Goal: Information Seeking & Learning: Learn about a topic

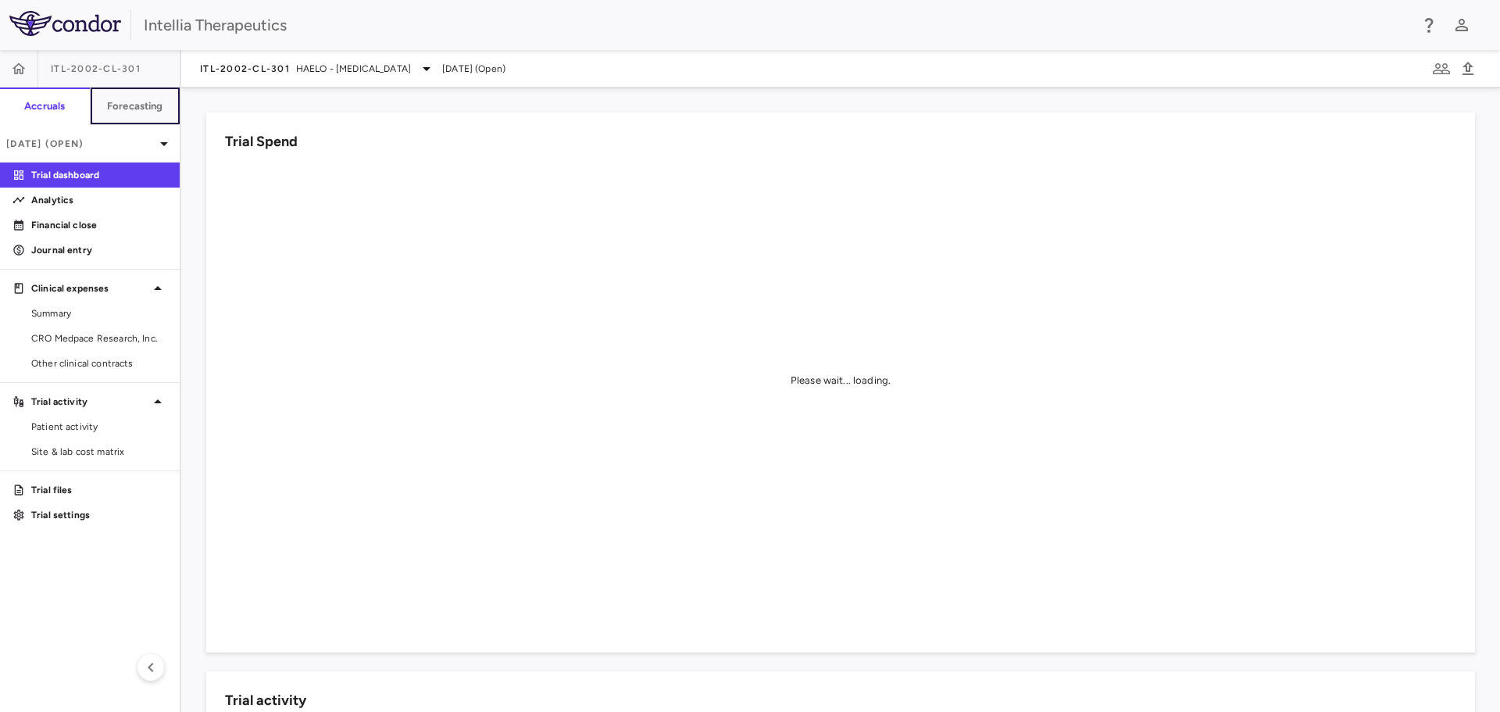
click at [144, 114] on button "Forecasting" at bounding box center [135, 107] width 91 height 38
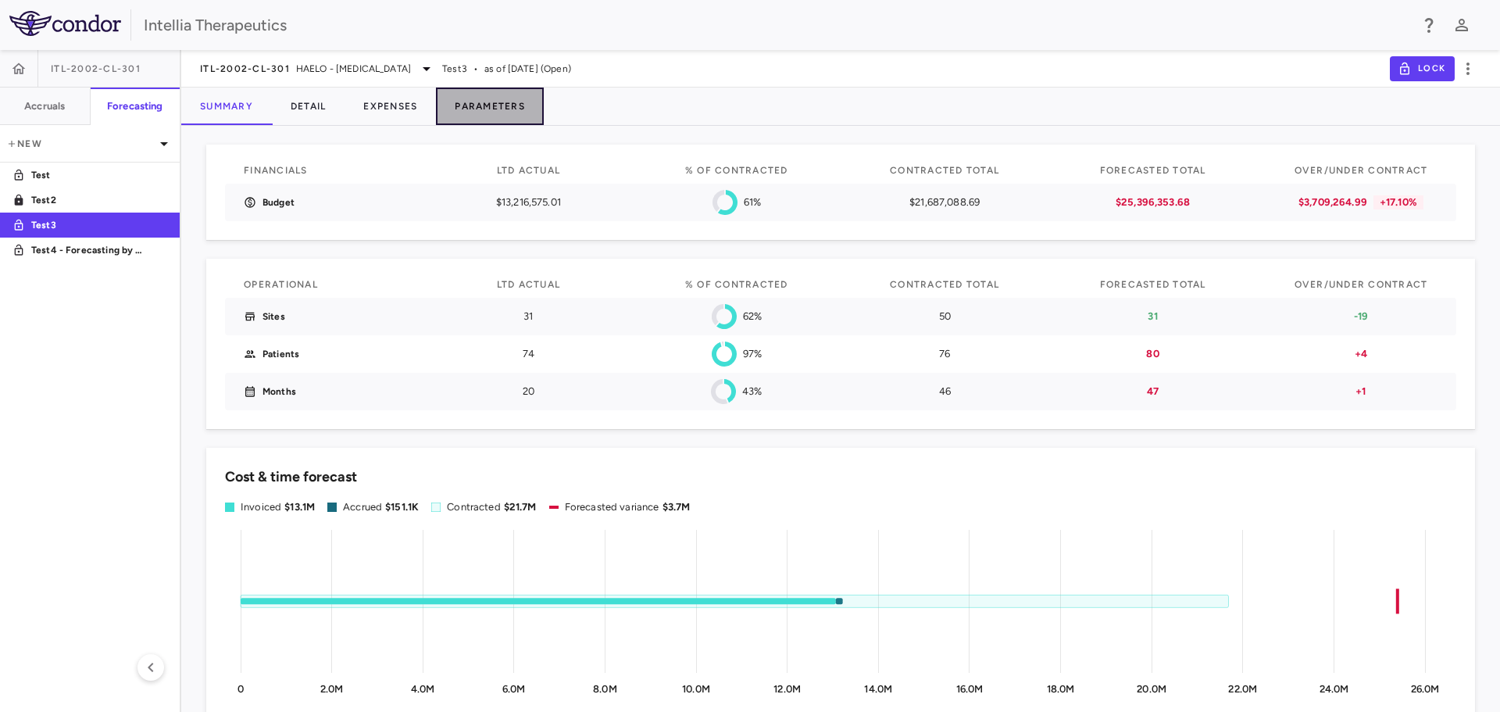
click at [504, 103] on button "Parameters" at bounding box center [490, 107] width 108 height 38
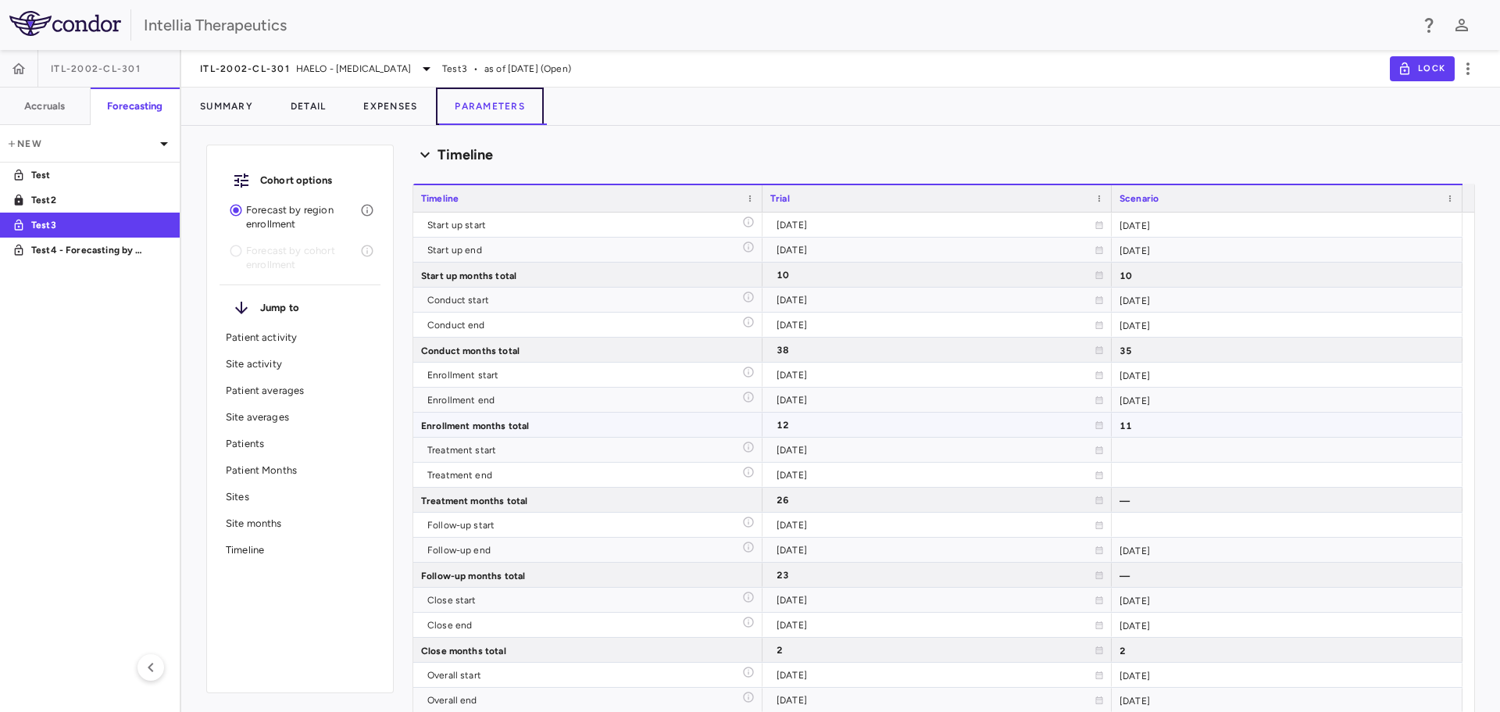
scroll to position [7580, 0]
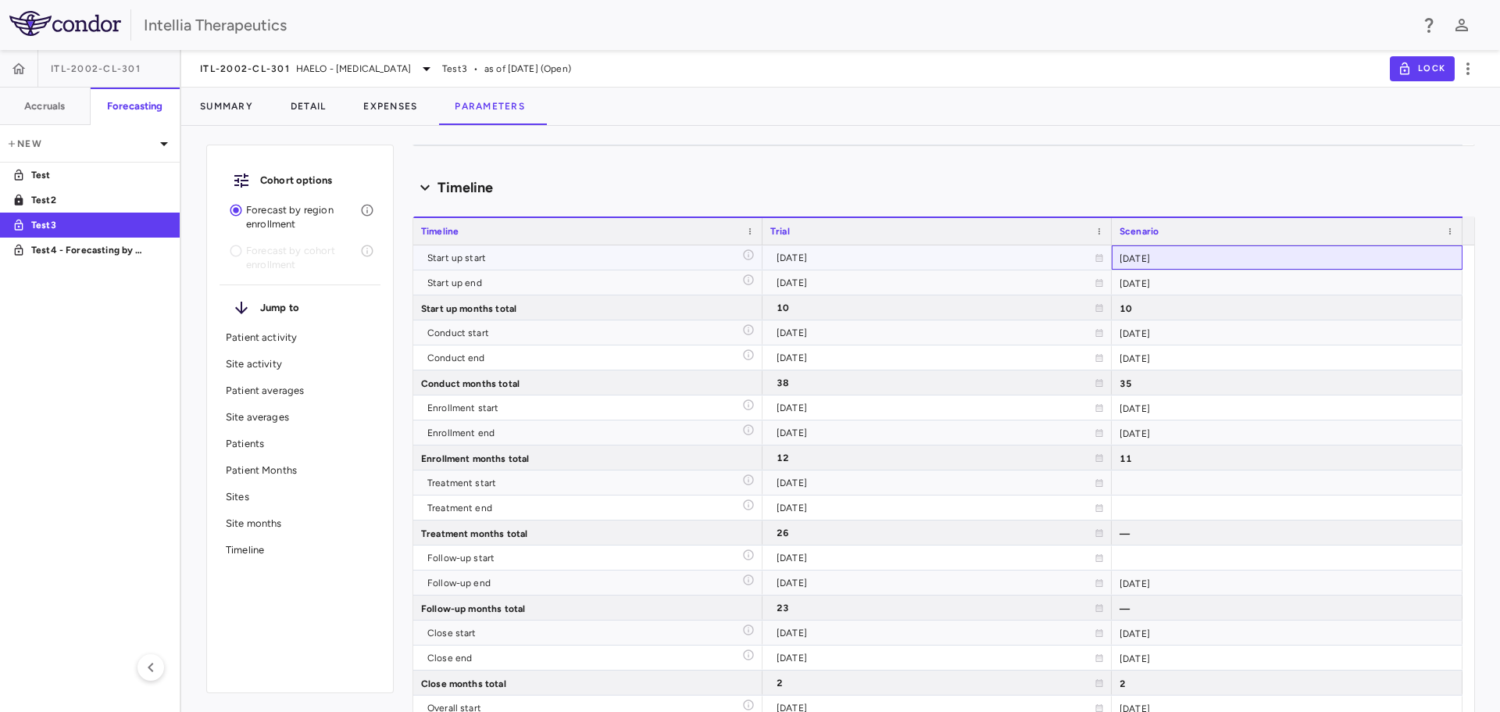
click at [1369, 263] on div "[DATE]" at bounding box center [1287, 257] width 351 height 24
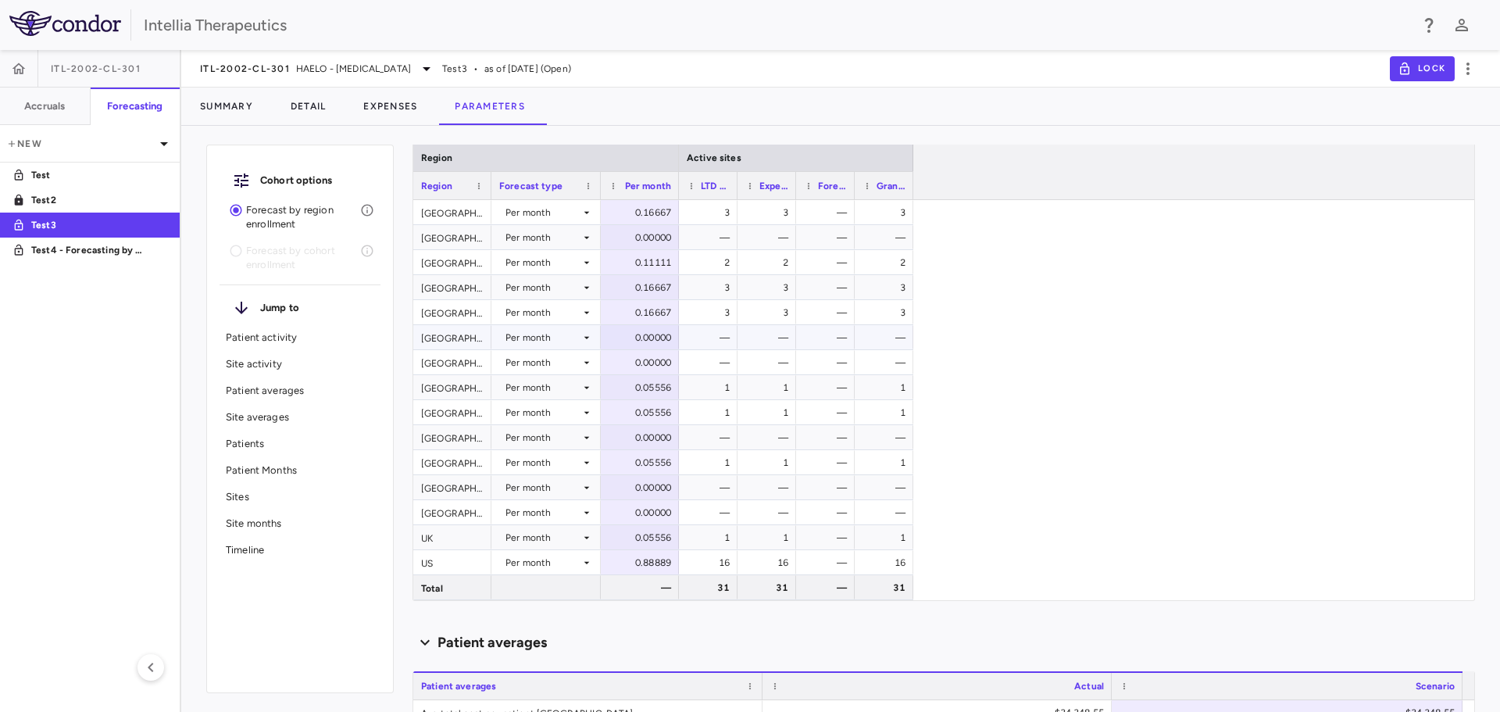
scroll to position [0, 0]
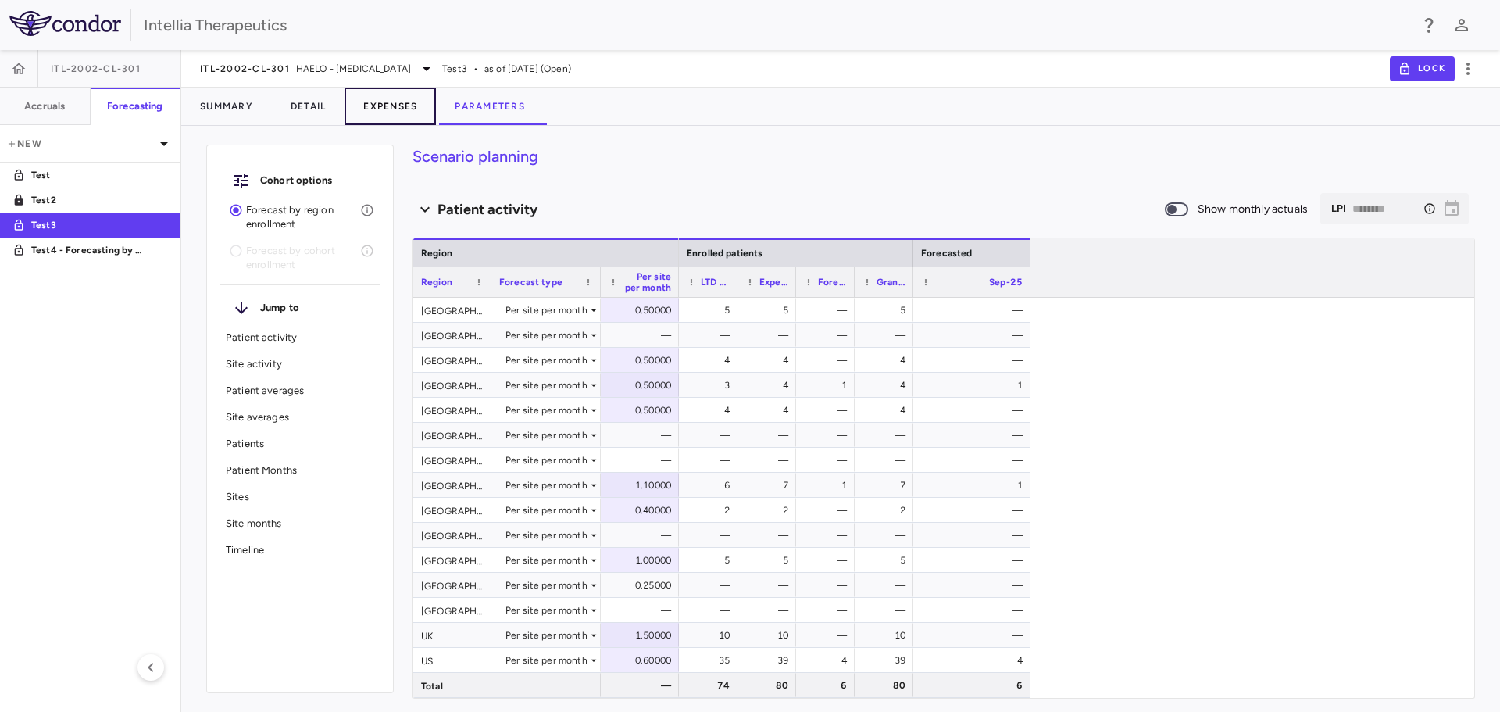
click at [427, 105] on button "Expenses" at bounding box center [390, 107] width 91 height 38
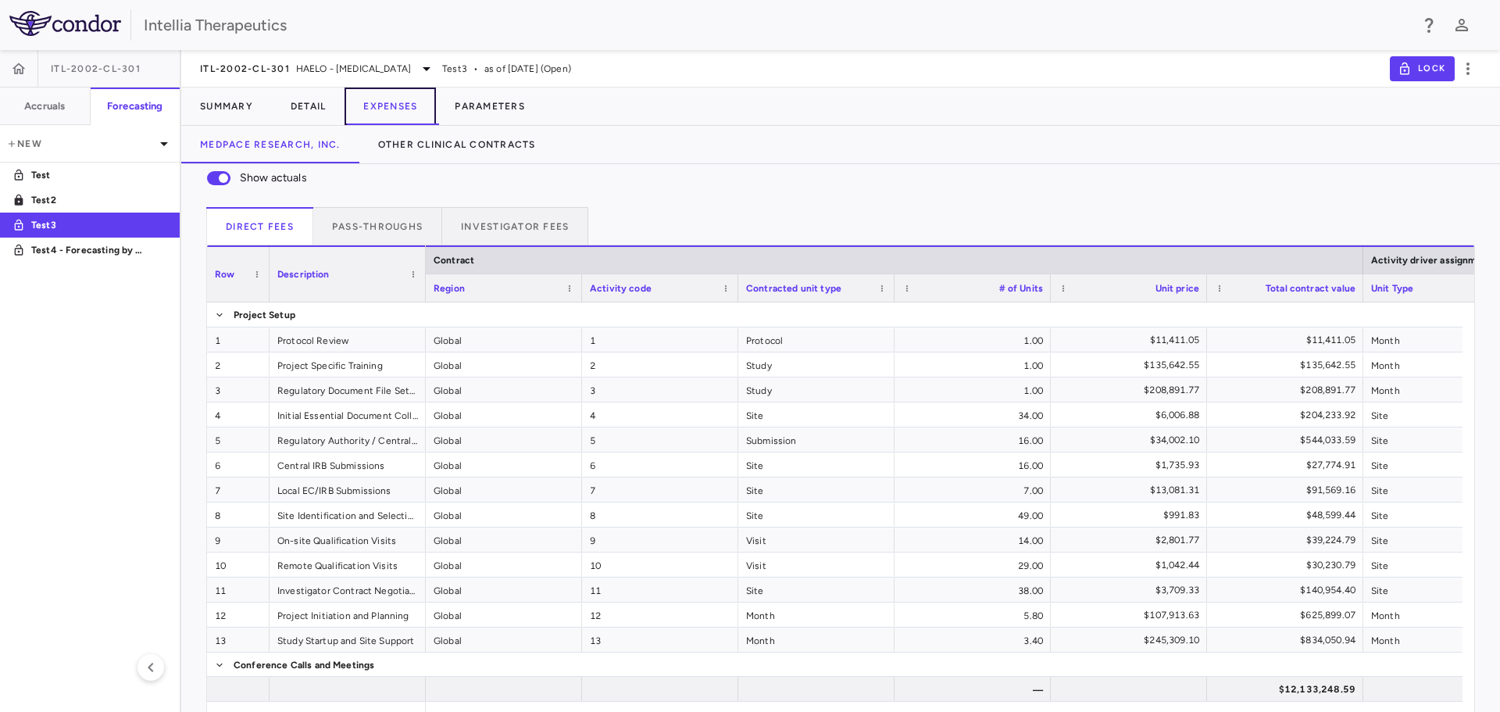
scroll to position [11, 0]
click at [573, 202] on div "Show actuals Direct Fees Pass-throughs Investigator Fees Service Category Drag …" at bounding box center [840, 432] width 1319 height 559
click at [368, 222] on button "Pass-throughs" at bounding box center [377, 224] width 129 height 38
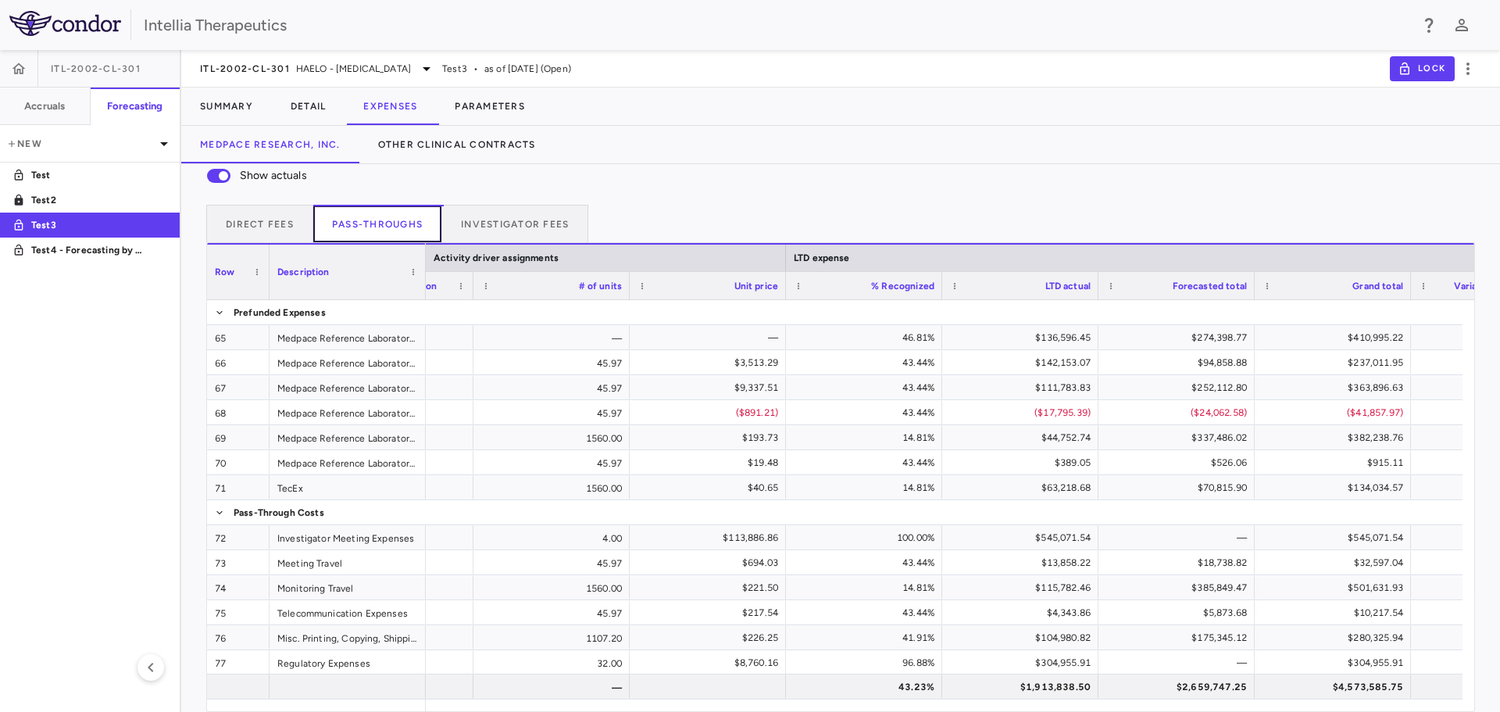
scroll to position [0, 0]
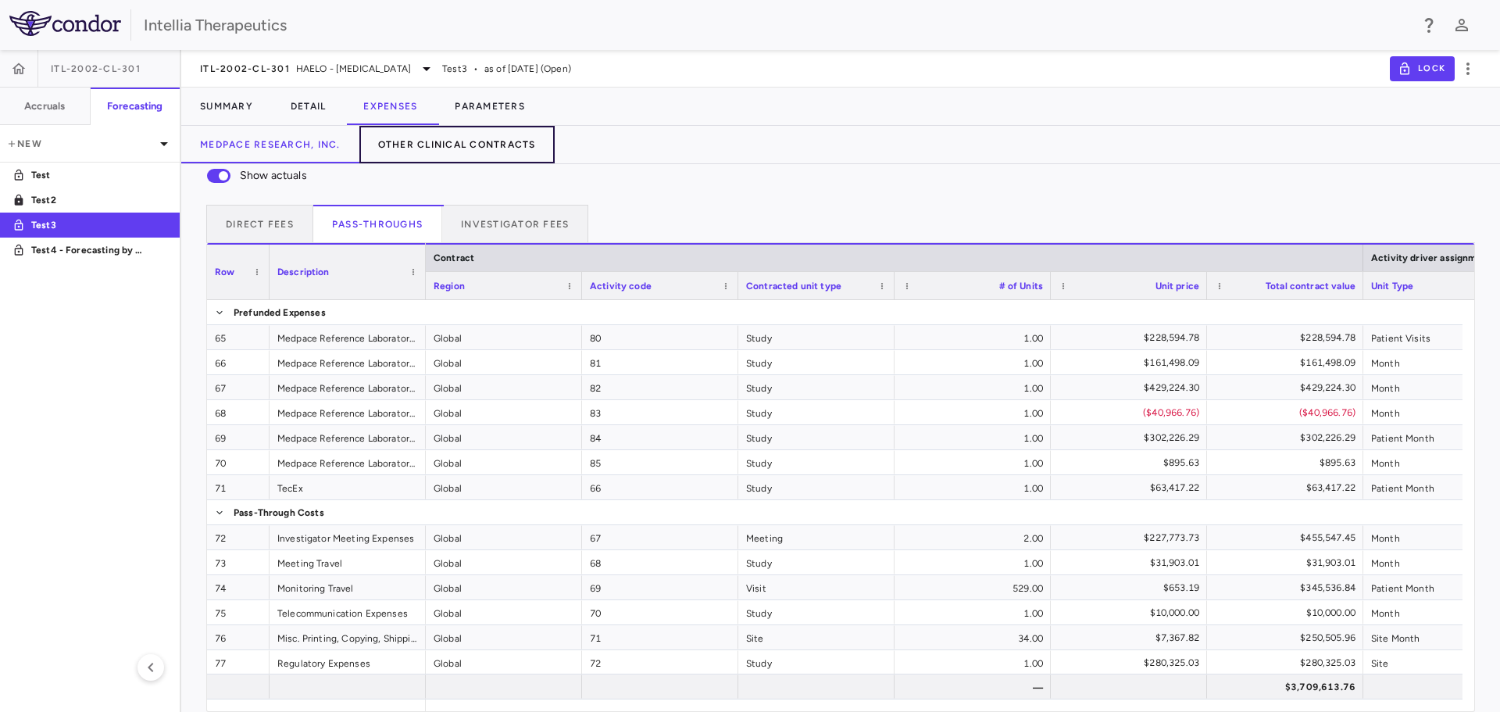
click at [458, 148] on button "Other Clinical Contracts" at bounding box center [456, 145] width 195 height 38
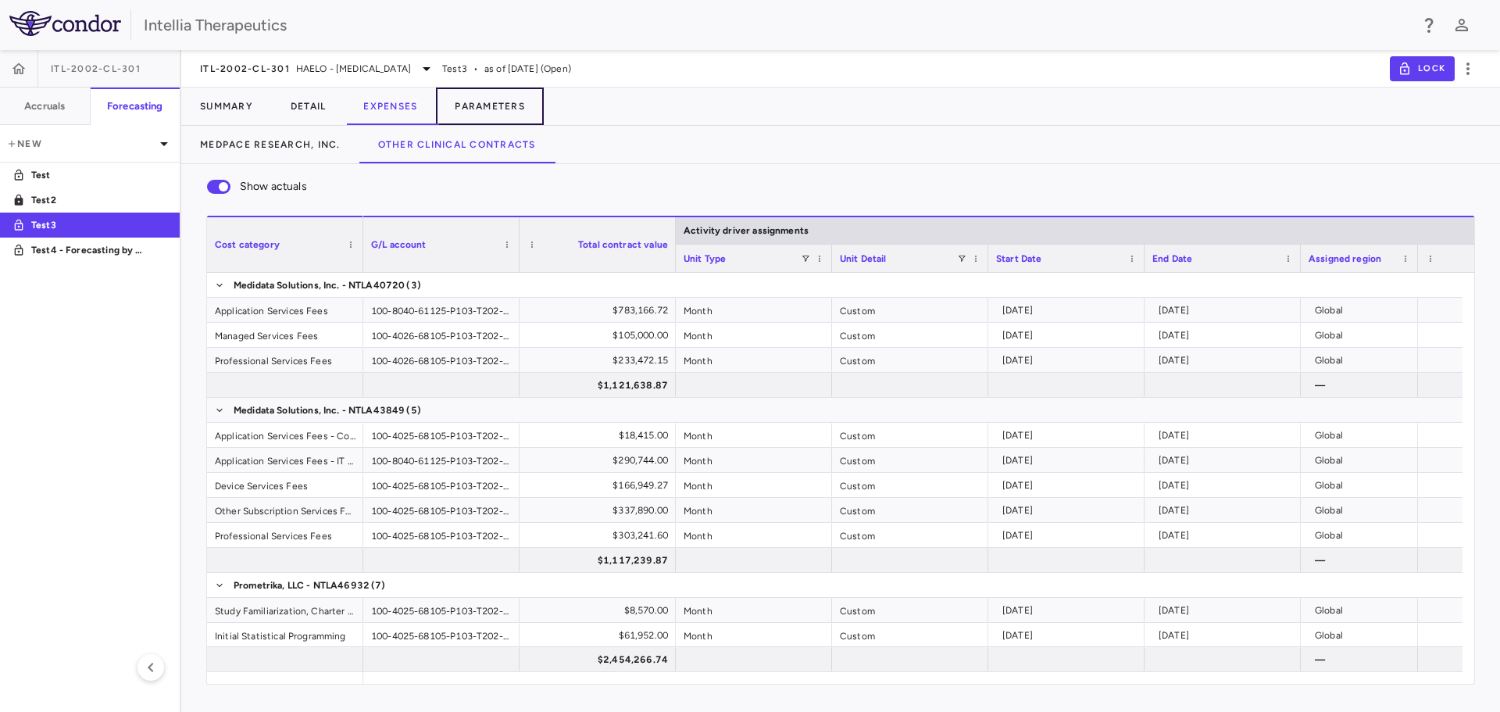
click at [483, 100] on button "Parameters" at bounding box center [490, 107] width 108 height 38
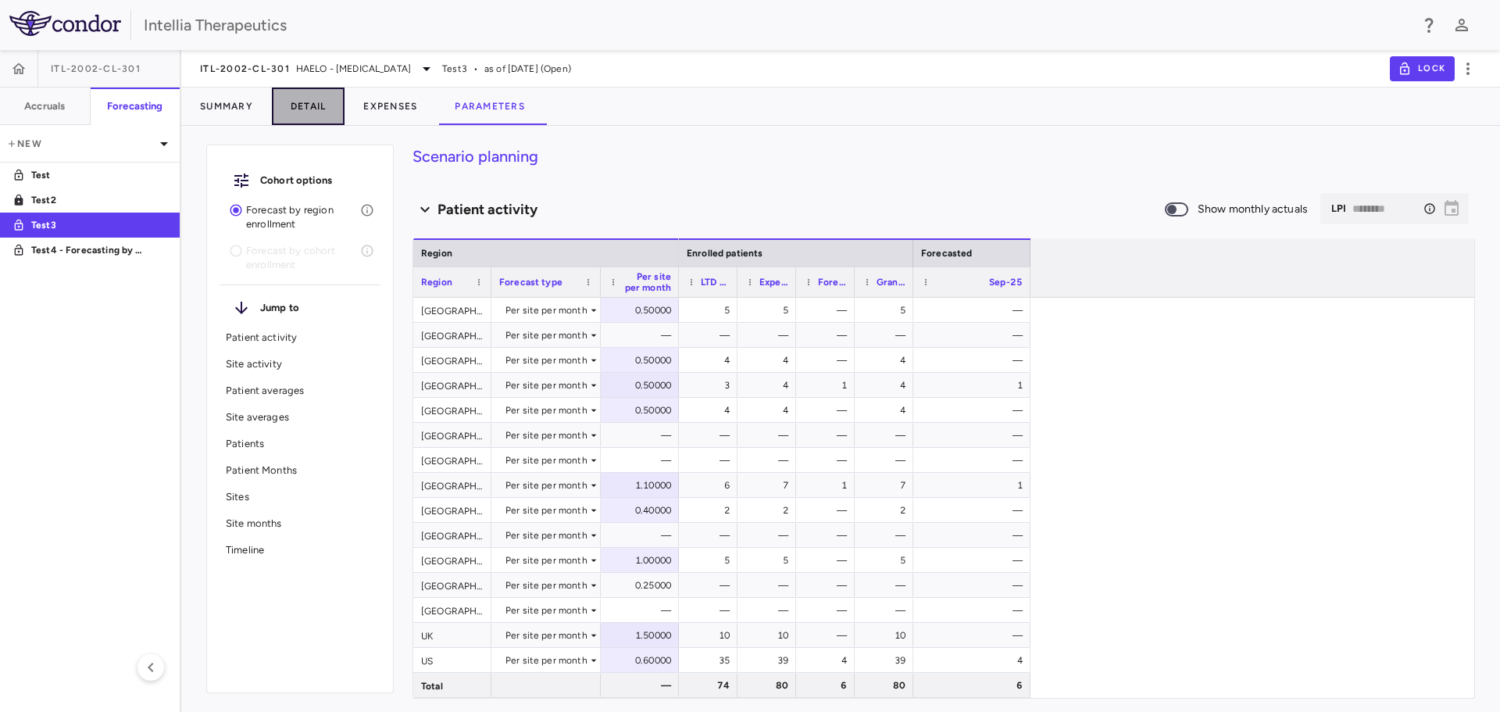
click at [322, 111] on button "Detail" at bounding box center [308, 107] width 73 height 38
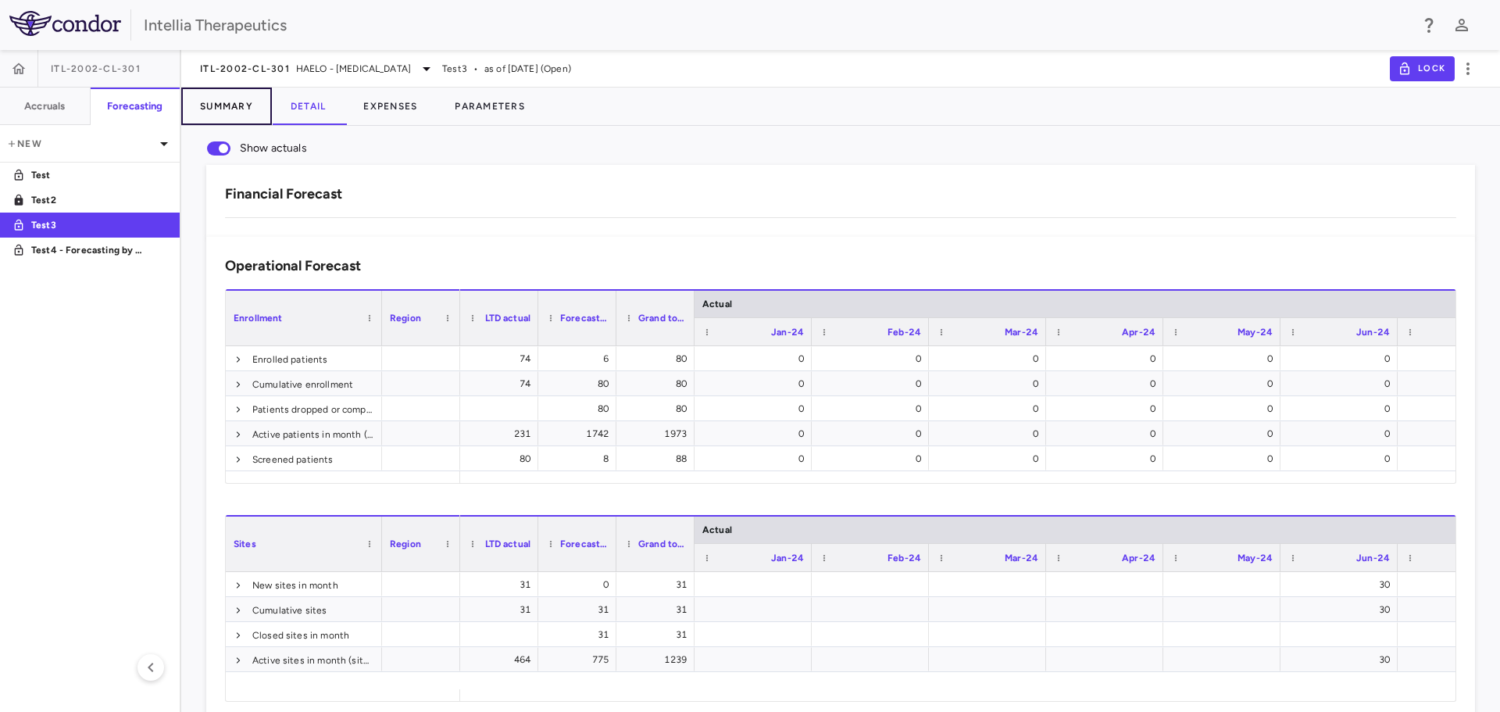
click at [236, 120] on button "Summary" at bounding box center [226, 107] width 91 height 38
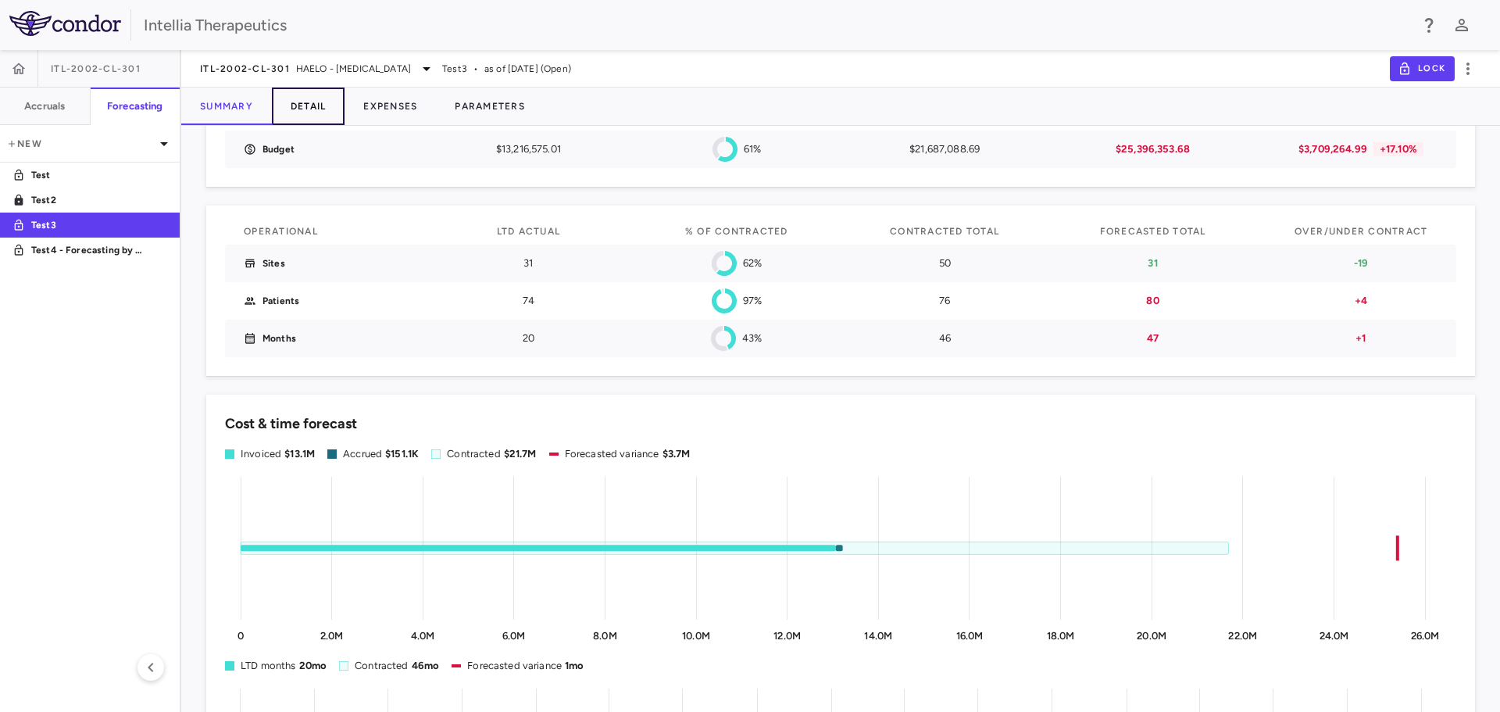
click at [298, 91] on button "Detail" at bounding box center [308, 107] width 73 height 38
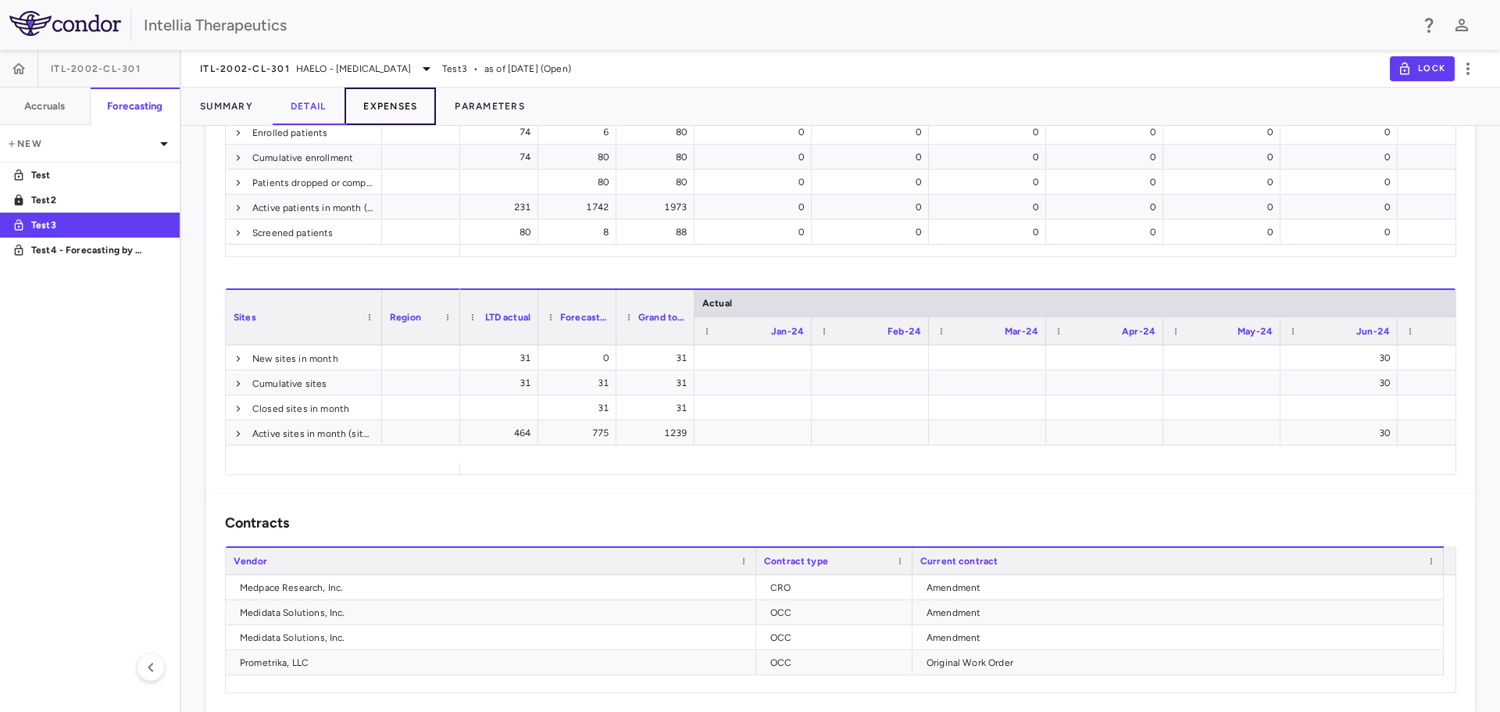
click at [421, 112] on button "Expenses" at bounding box center [390, 107] width 91 height 38
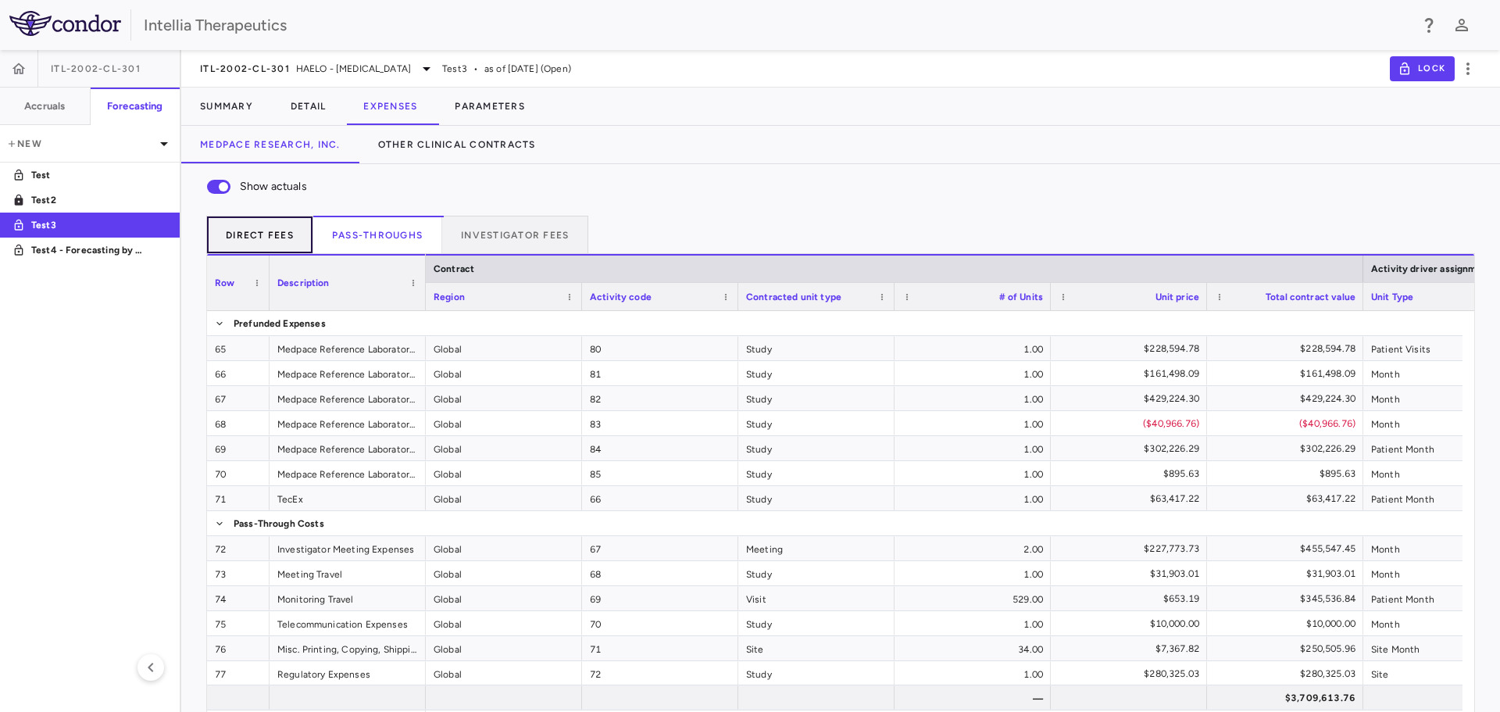
click at [279, 240] on button "Direct Fees" at bounding box center [259, 235] width 107 height 38
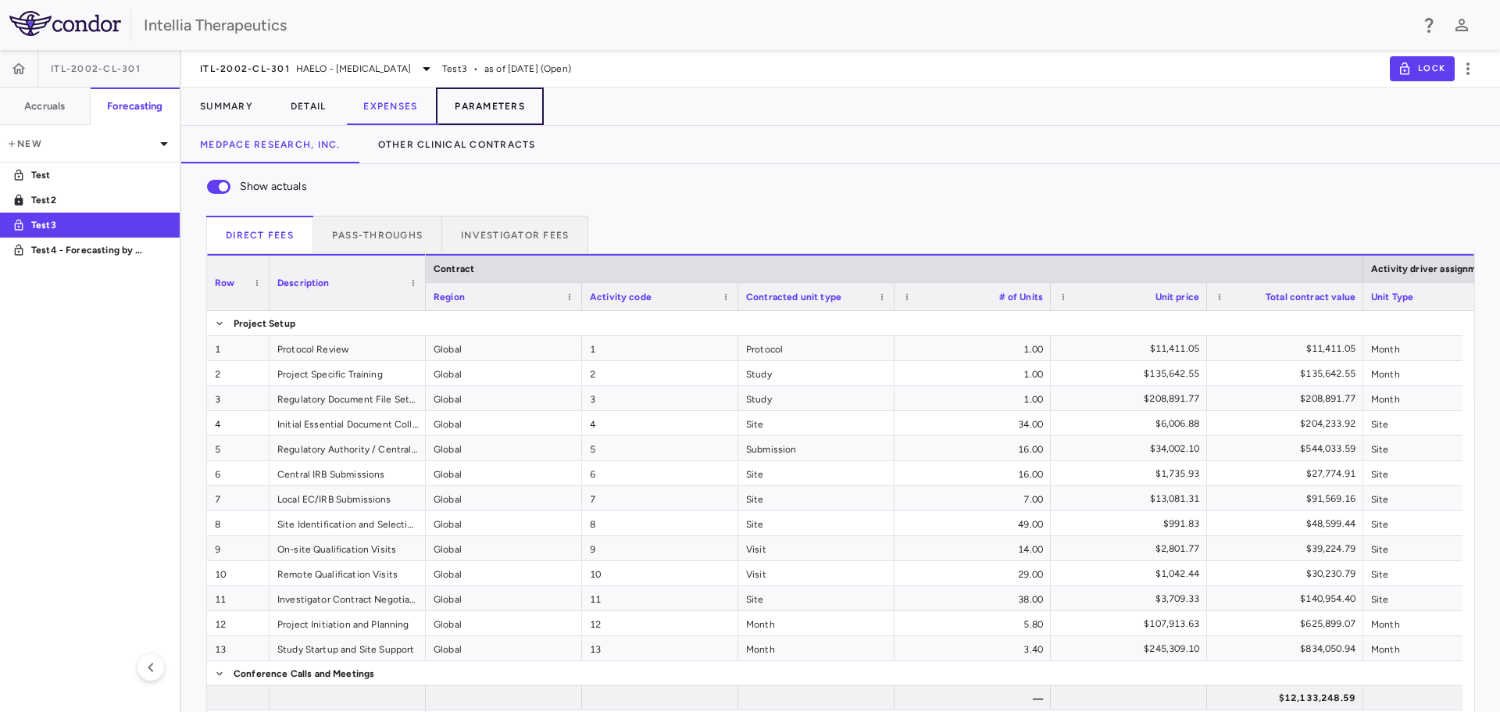
click at [500, 111] on button "Parameters" at bounding box center [490, 107] width 108 height 38
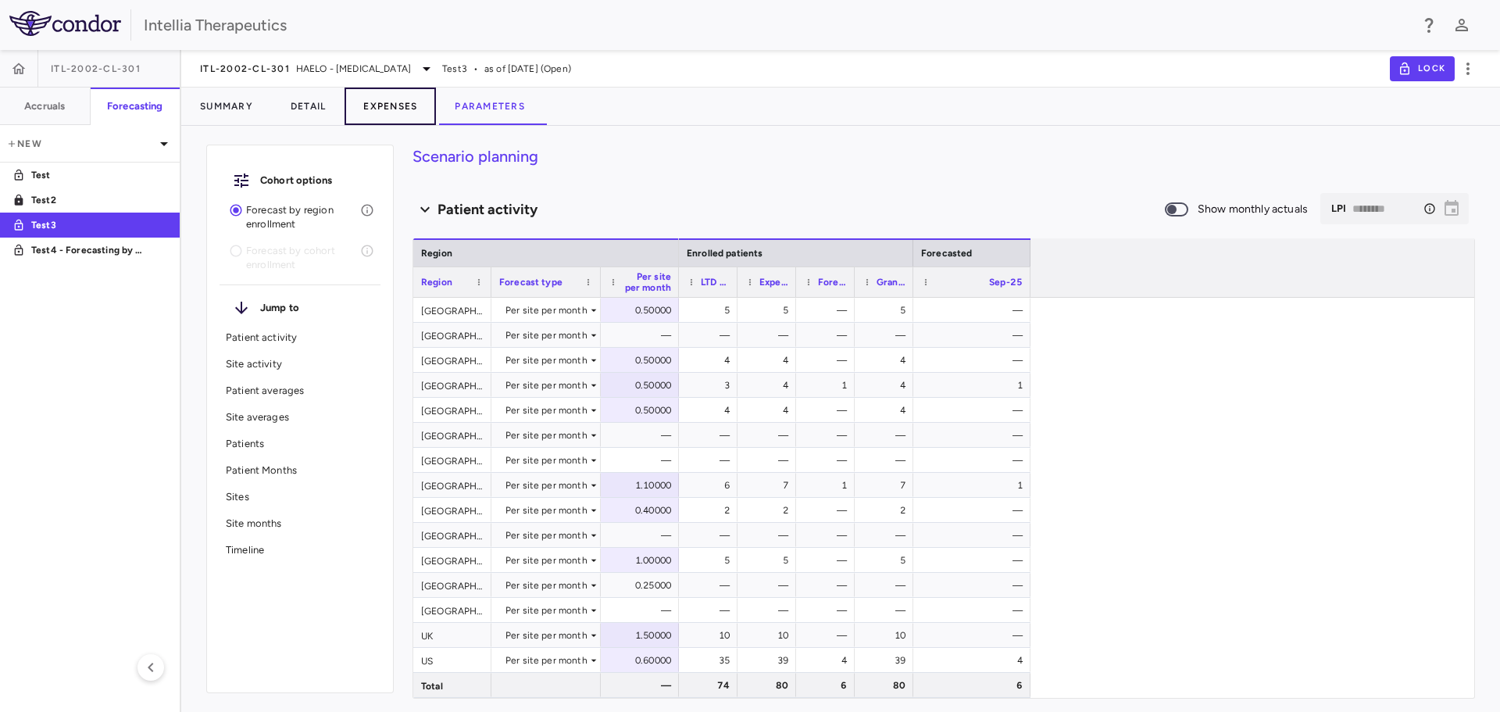
click at [412, 116] on button "Expenses" at bounding box center [390, 107] width 91 height 38
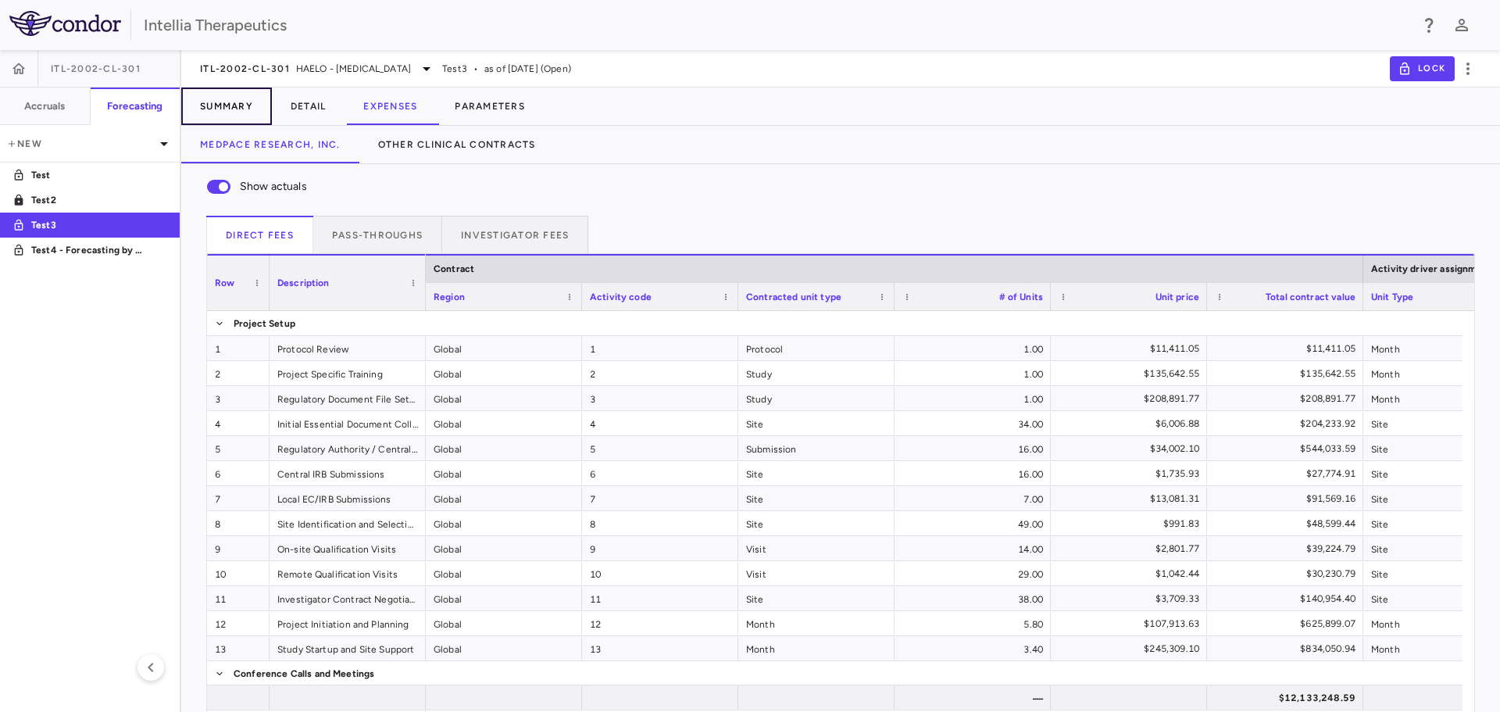
click at [223, 113] on button "Summary" at bounding box center [226, 107] width 91 height 38
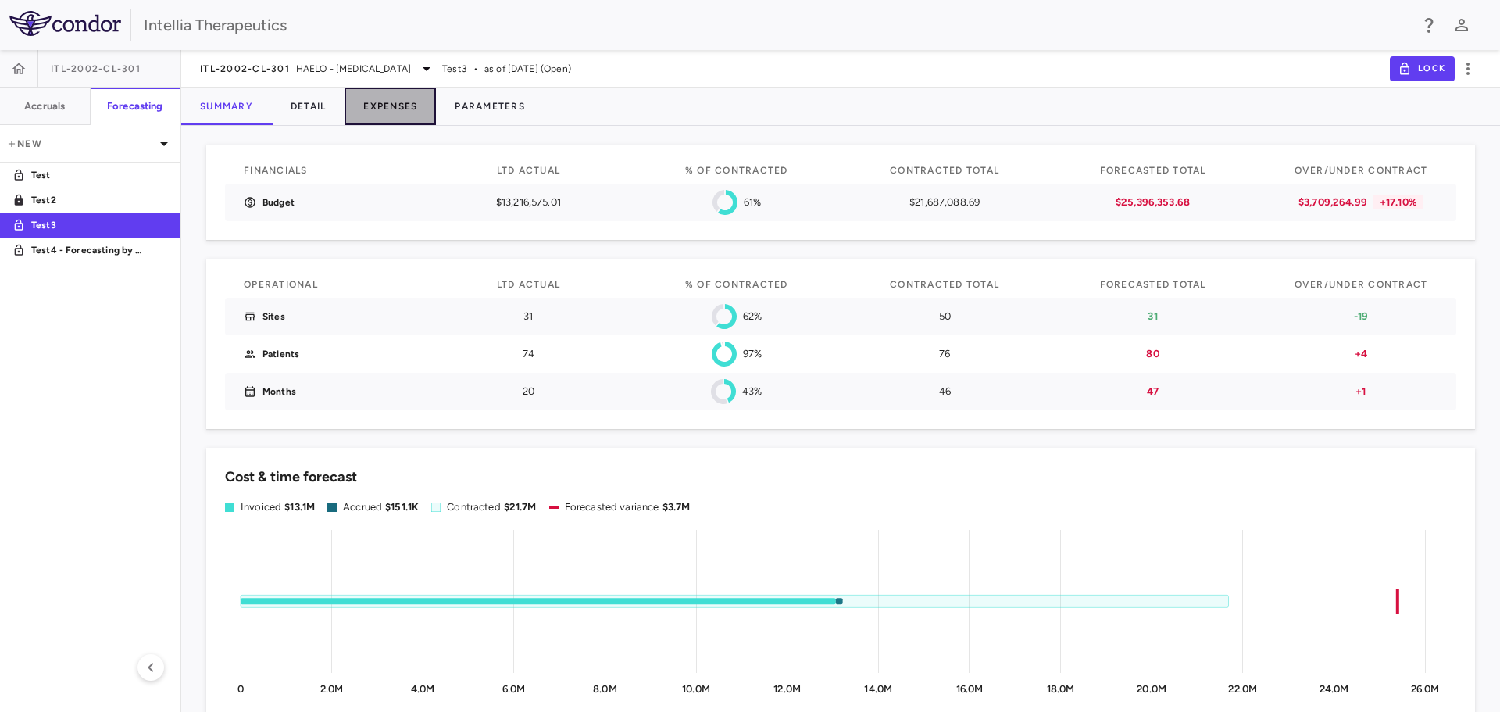
click at [363, 116] on button "Expenses" at bounding box center [390, 107] width 91 height 38
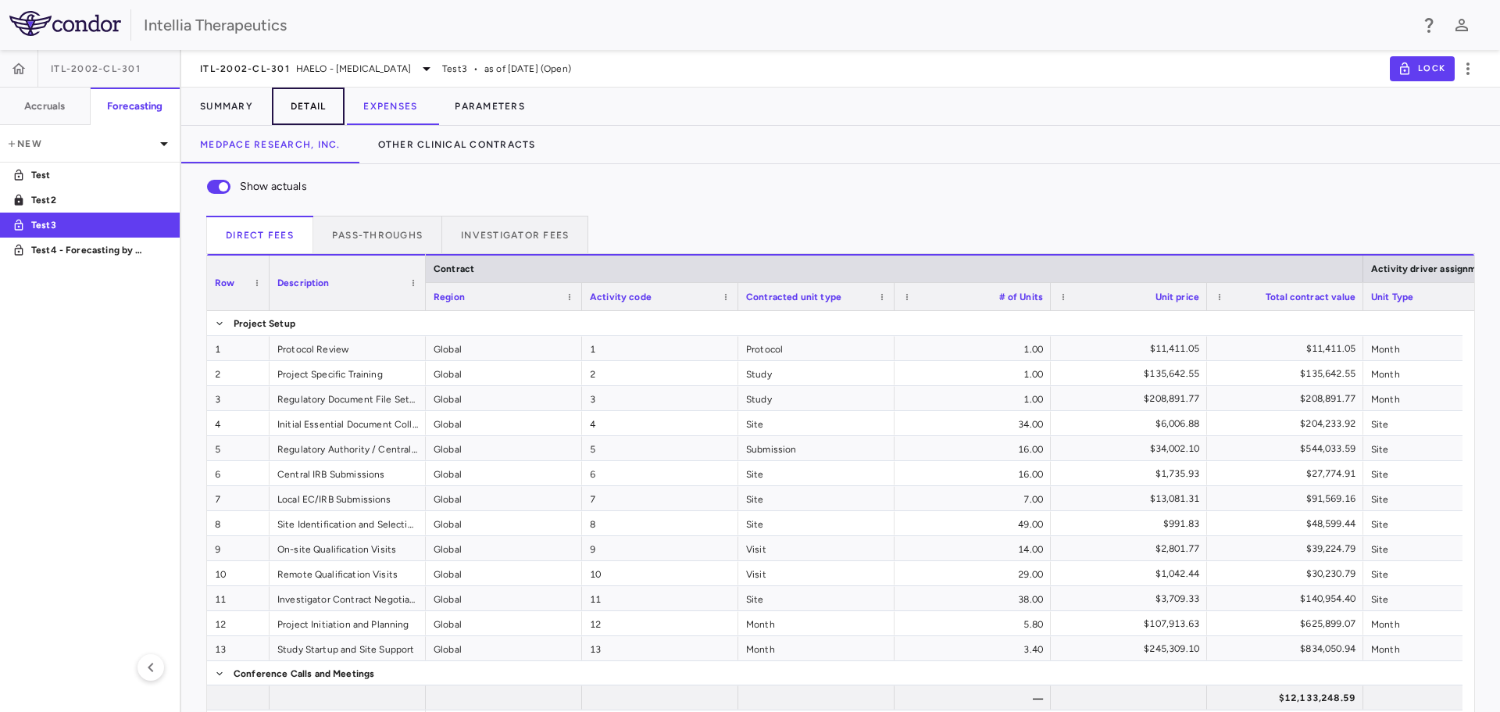
click at [314, 109] on button "Detail" at bounding box center [308, 107] width 73 height 38
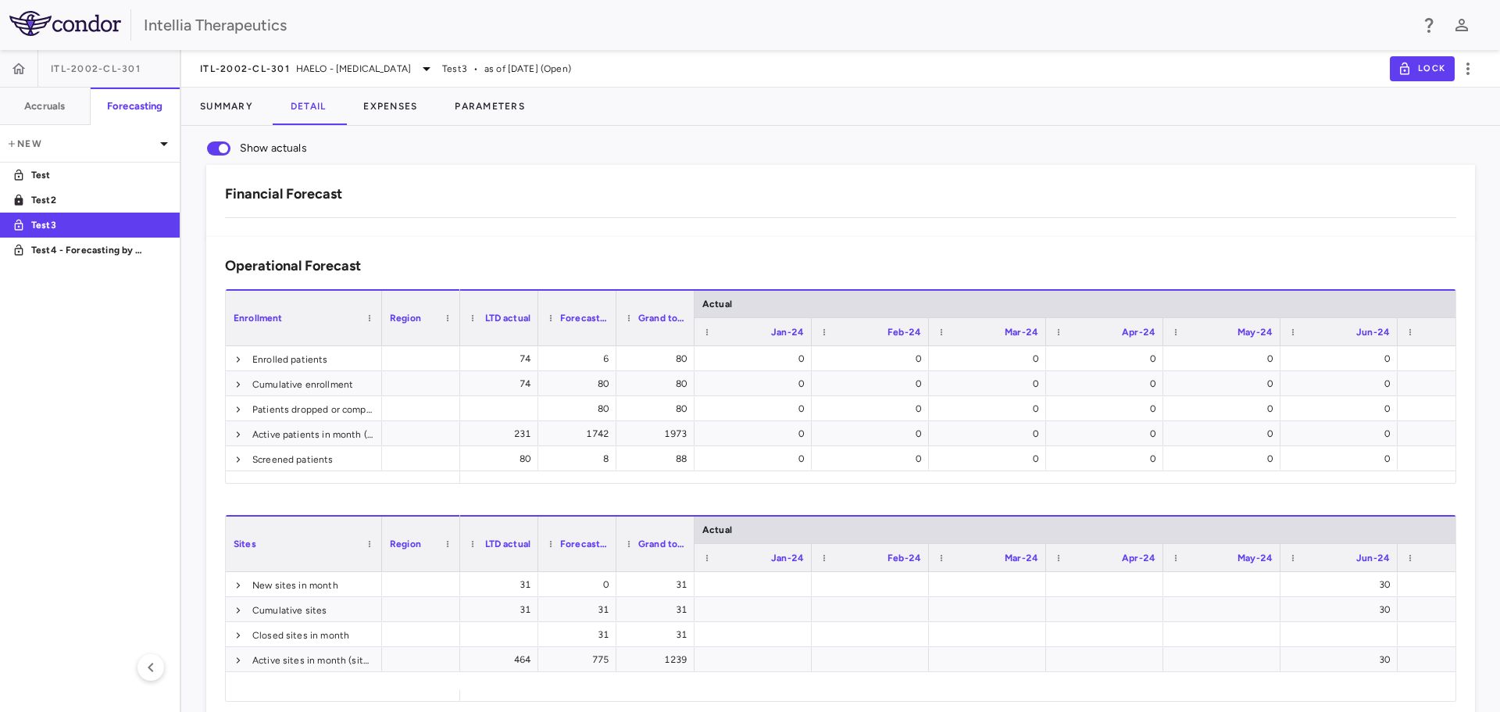
drag, startPoint x: 760, startPoint y: 529, endPoint x: 1243, endPoint y: 538, distance: 482.9
click at [1243, 237] on div "Financial Forecast Drag here to set column labels PO # Vendor Cost category" at bounding box center [840, 201] width 1269 height 72
click at [398, 104] on button "Expenses" at bounding box center [390, 107] width 91 height 38
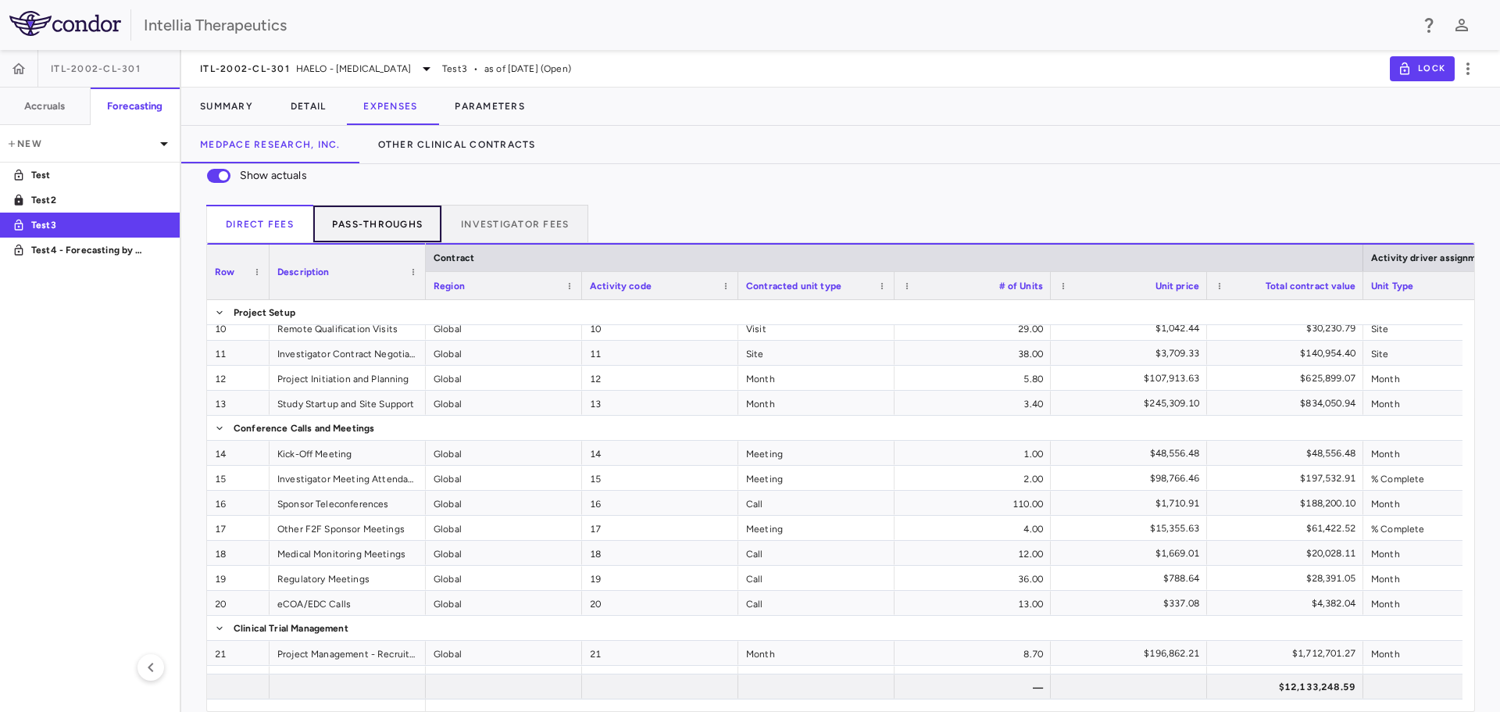
click at [406, 219] on button "Pass-throughs" at bounding box center [377, 224] width 129 height 38
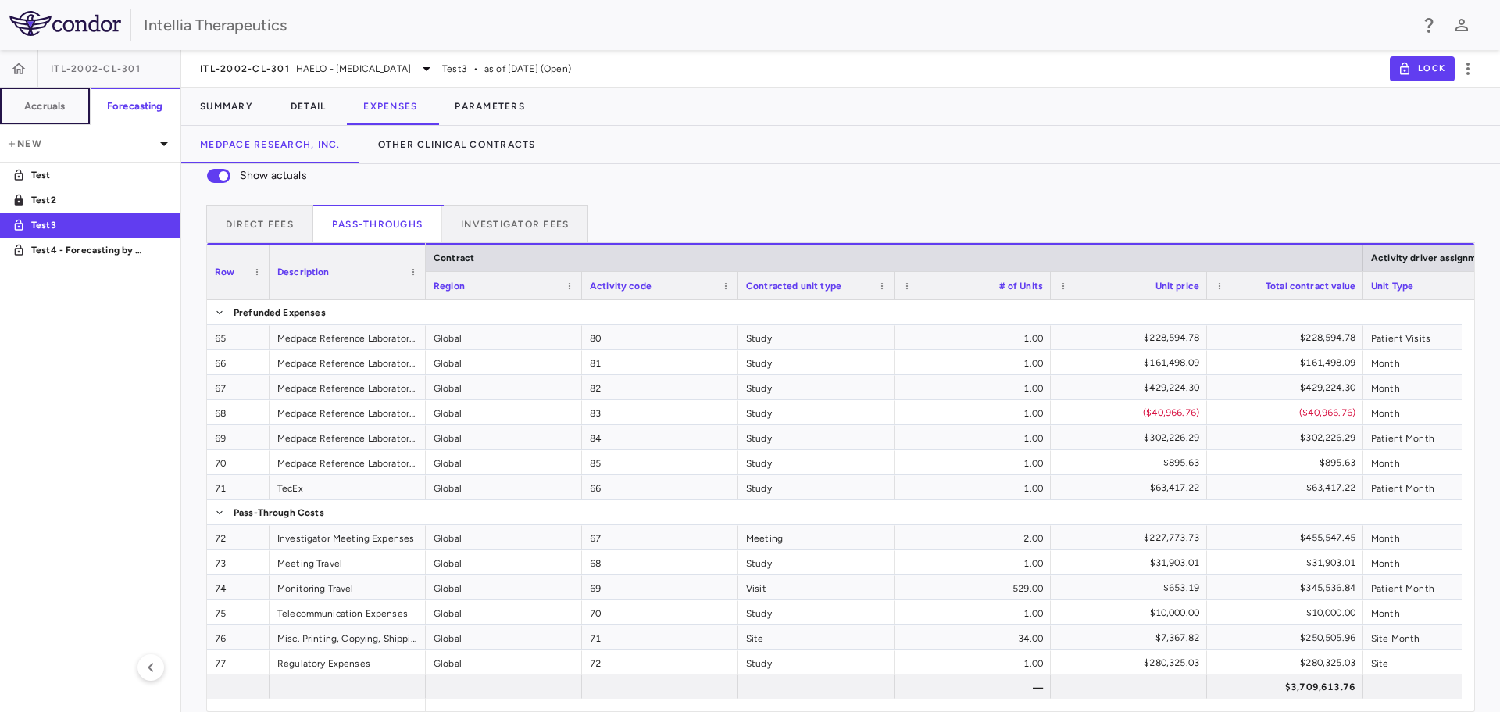
click at [70, 98] on button "Accruals" at bounding box center [45, 107] width 91 height 38
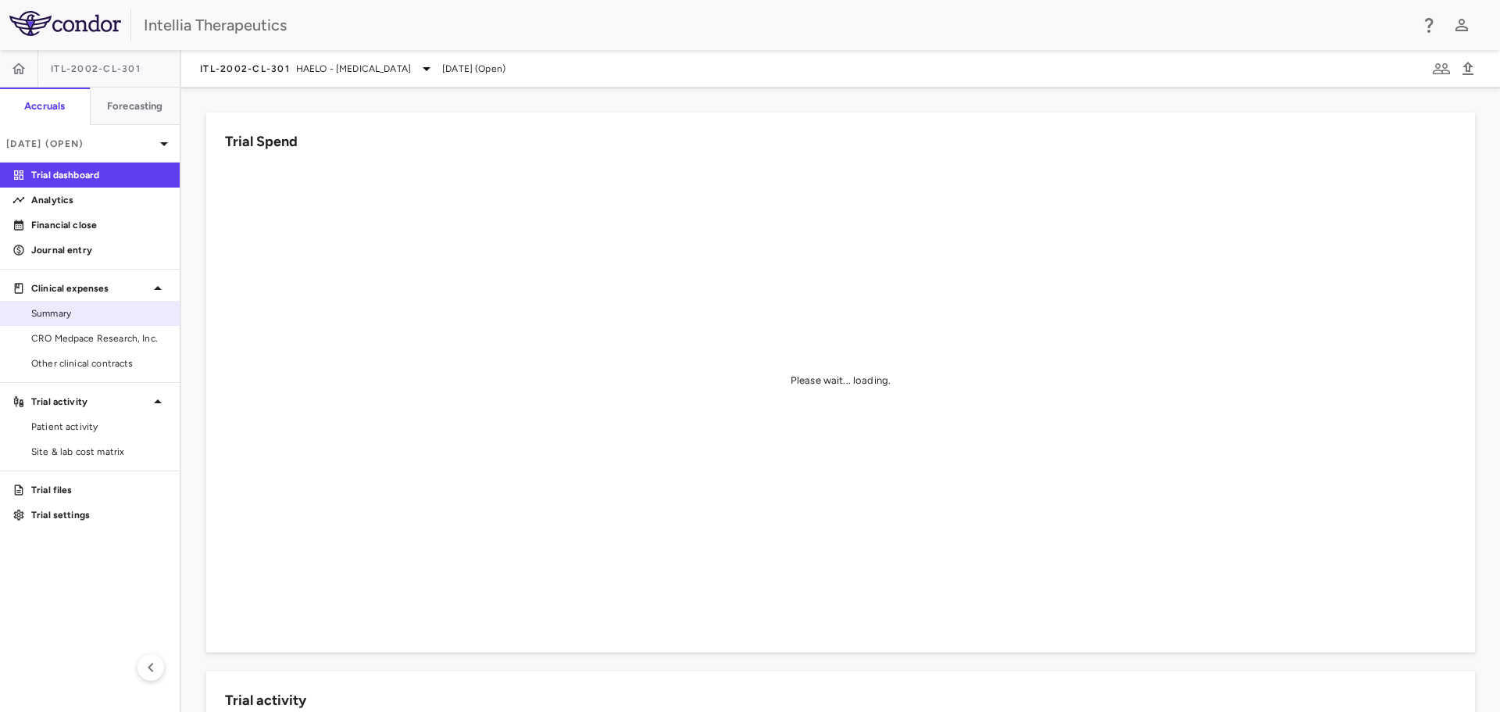
click at [96, 321] on link "Summary" at bounding box center [90, 313] width 180 height 23
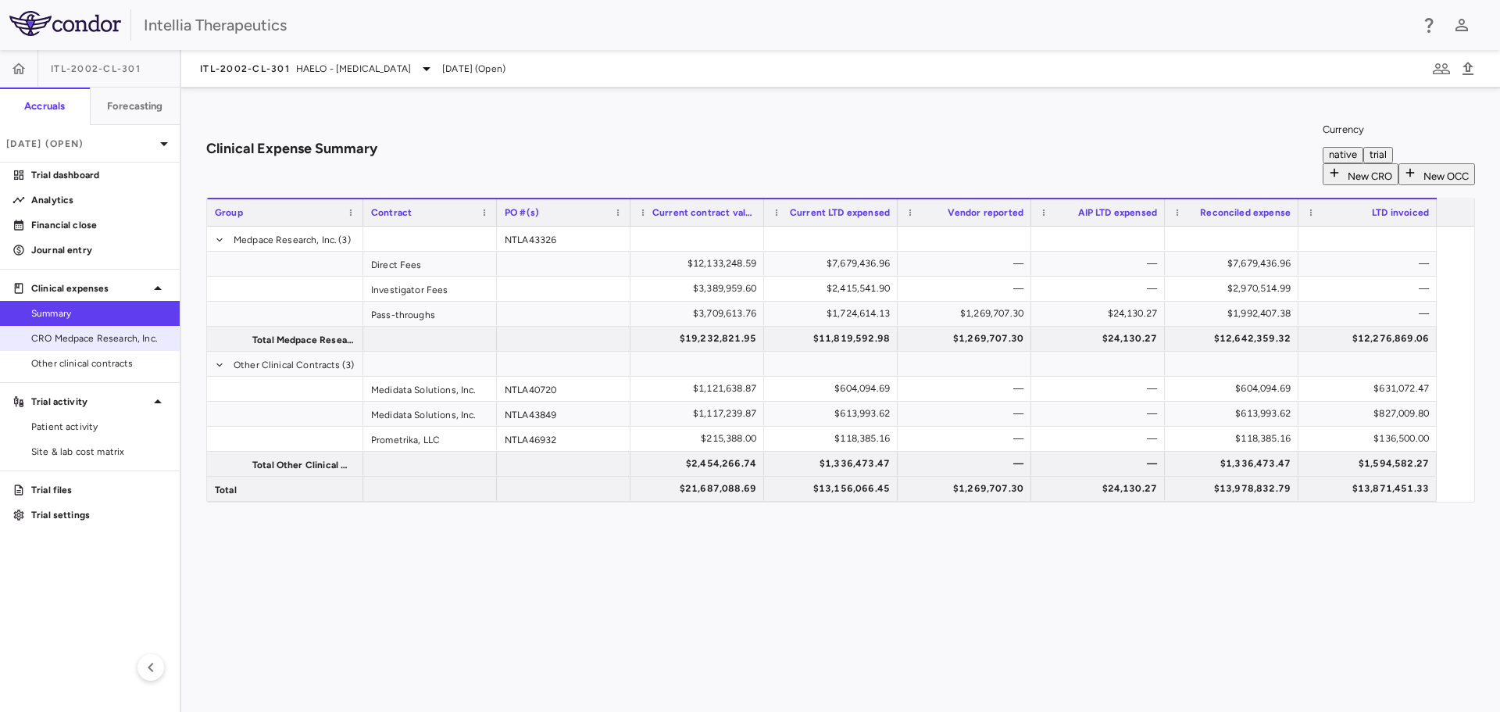
click at [75, 337] on span "CRO Medpace Research, Inc." at bounding box center [99, 338] width 136 height 14
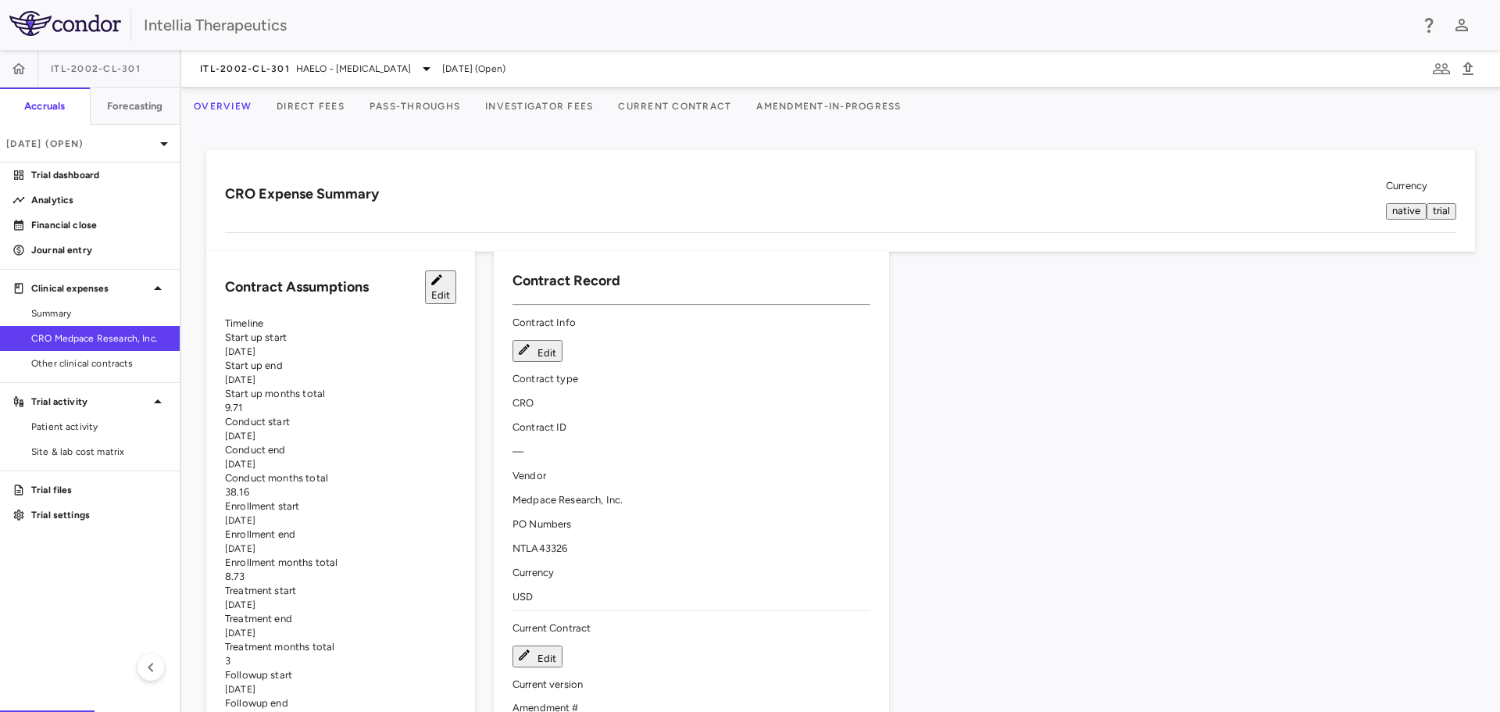
click at [874, 127] on div "CRO Expense Summary Currency native trial Drag here to set row groups Drag here…" at bounding box center [840, 418] width 1319 height 587
click at [913, 111] on button "Amendment-In-Progress" at bounding box center [829, 107] width 170 height 38
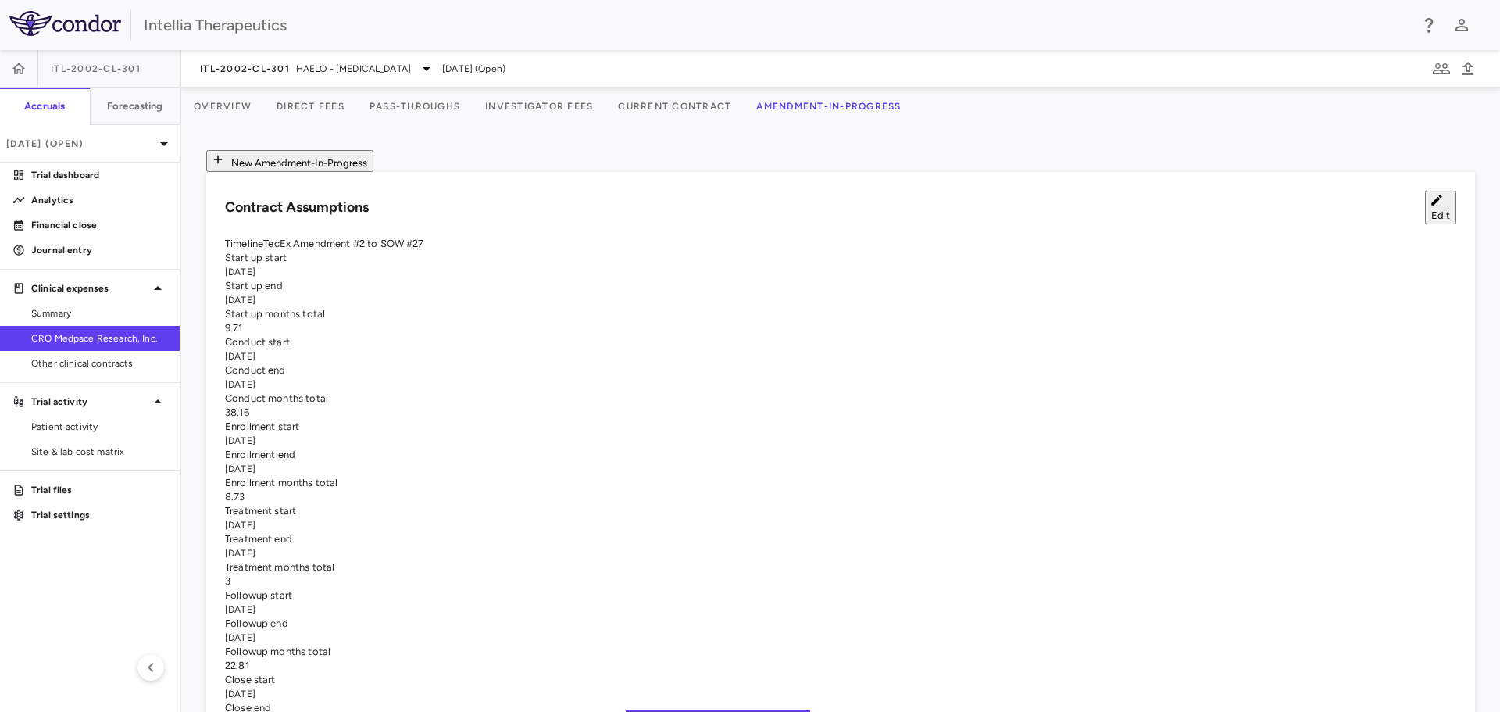
click at [737, 116] on button "Current Contract" at bounding box center [675, 107] width 138 height 38
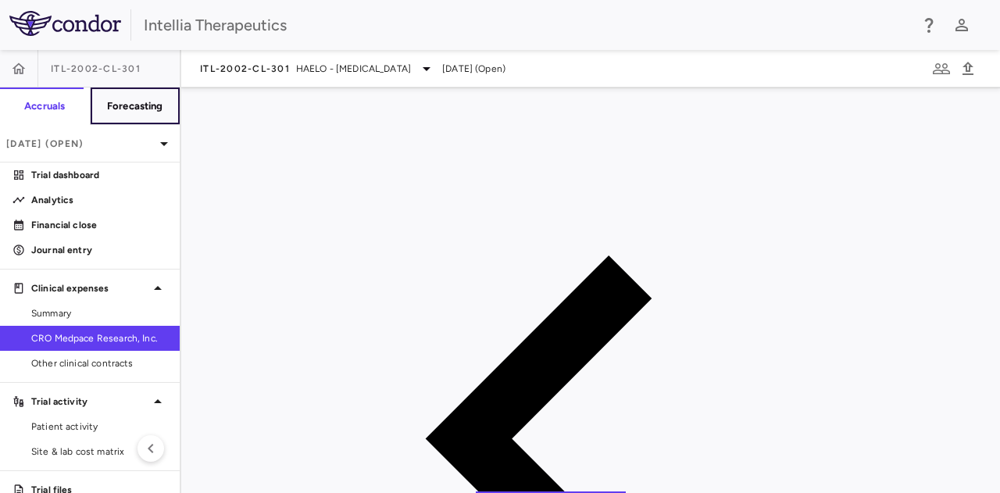
click at [145, 107] on h6 "Forecasting" at bounding box center [135, 106] width 56 height 14
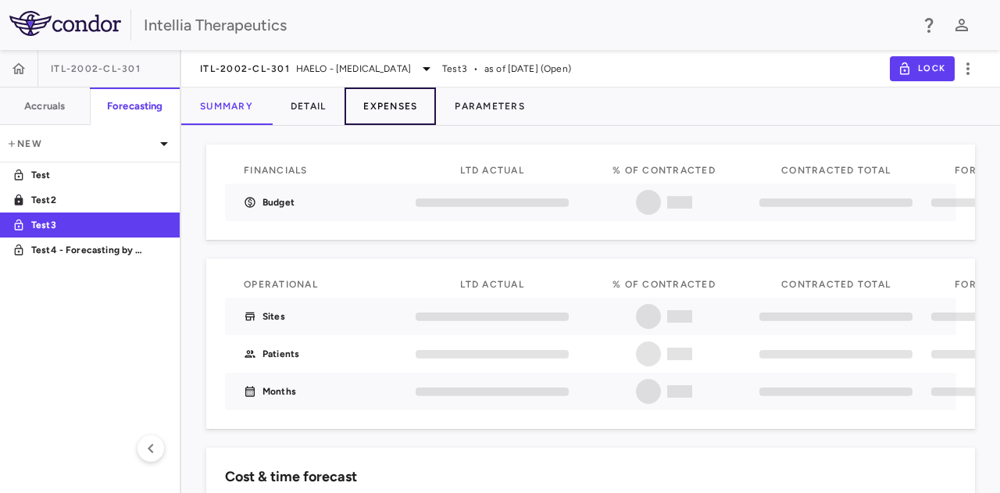
click at [400, 107] on button "Expenses" at bounding box center [390, 107] width 91 height 38
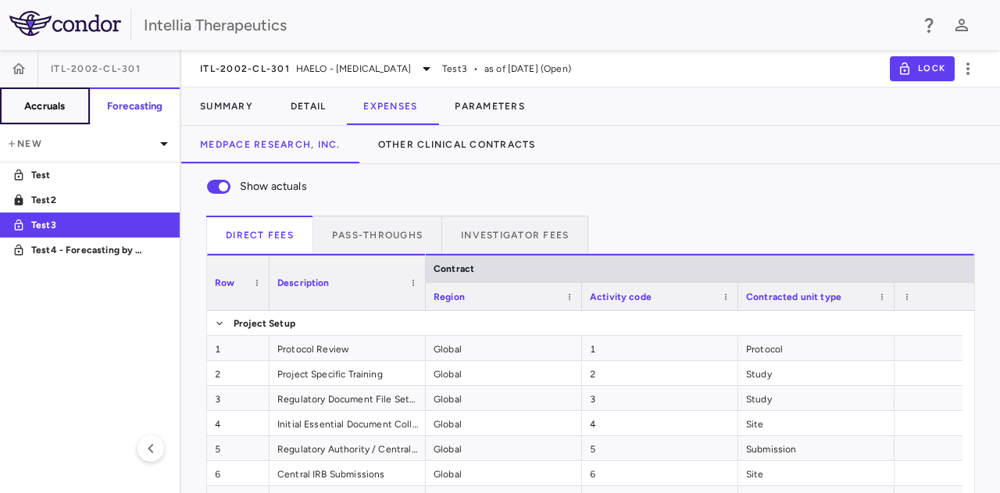
click at [58, 108] on h6 "Accruals" at bounding box center [44, 106] width 41 height 14
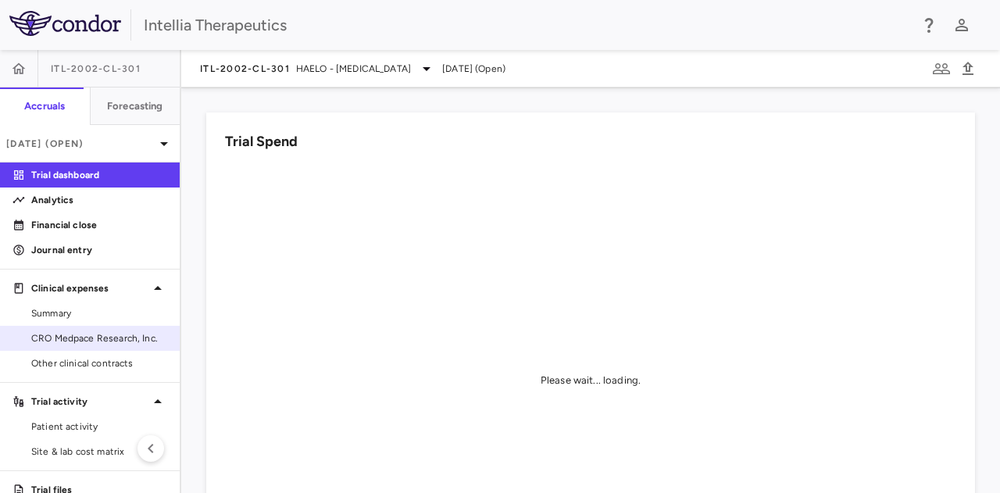
click at [109, 329] on link "CRO Medpace Research, Inc." at bounding box center [90, 338] width 180 height 23
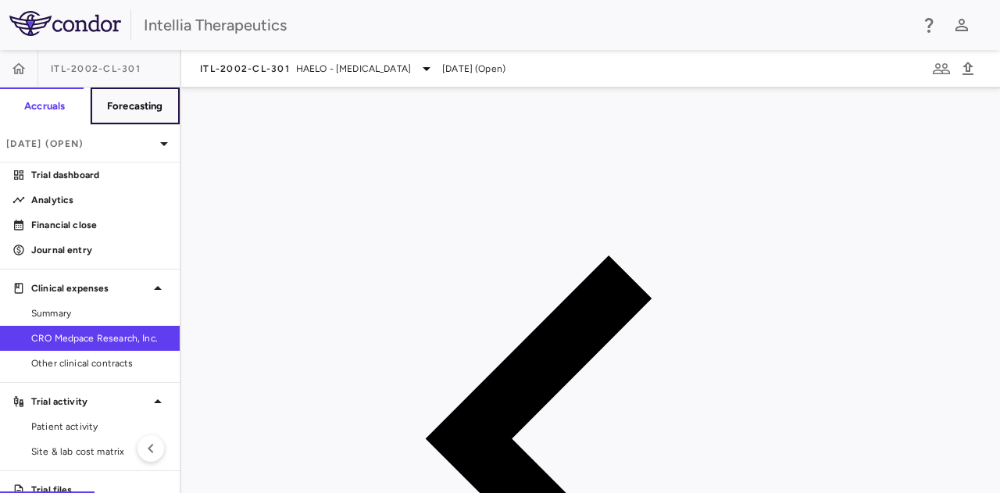
click at [138, 109] on h6 "Forecasting" at bounding box center [135, 106] width 56 height 14
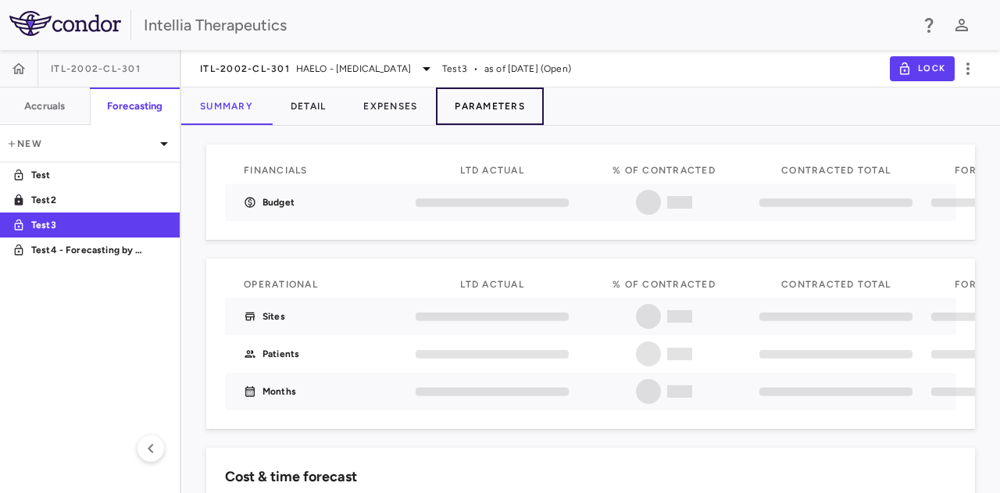
click at [521, 116] on button "Parameters" at bounding box center [490, 107] width 108 height 38
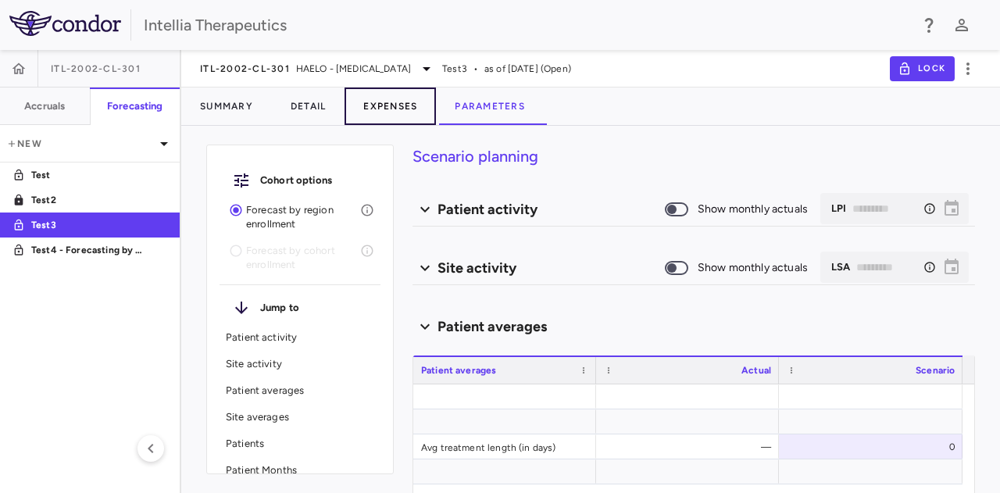
click at [372, 108] on button "Expenses" at bounding box center [390, 107] width 91 height 38
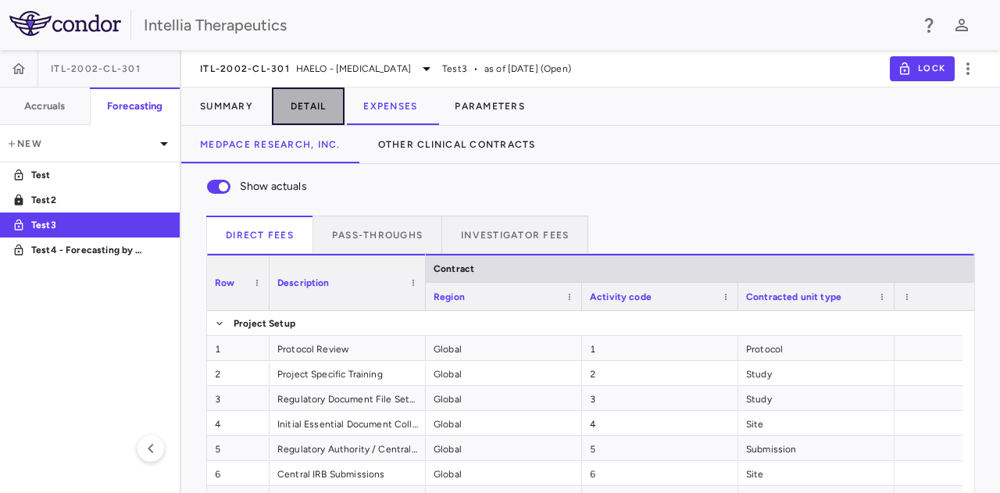
click at [345, 107] on button "Detail" at bounding box center [308, 107] width 73 height 38
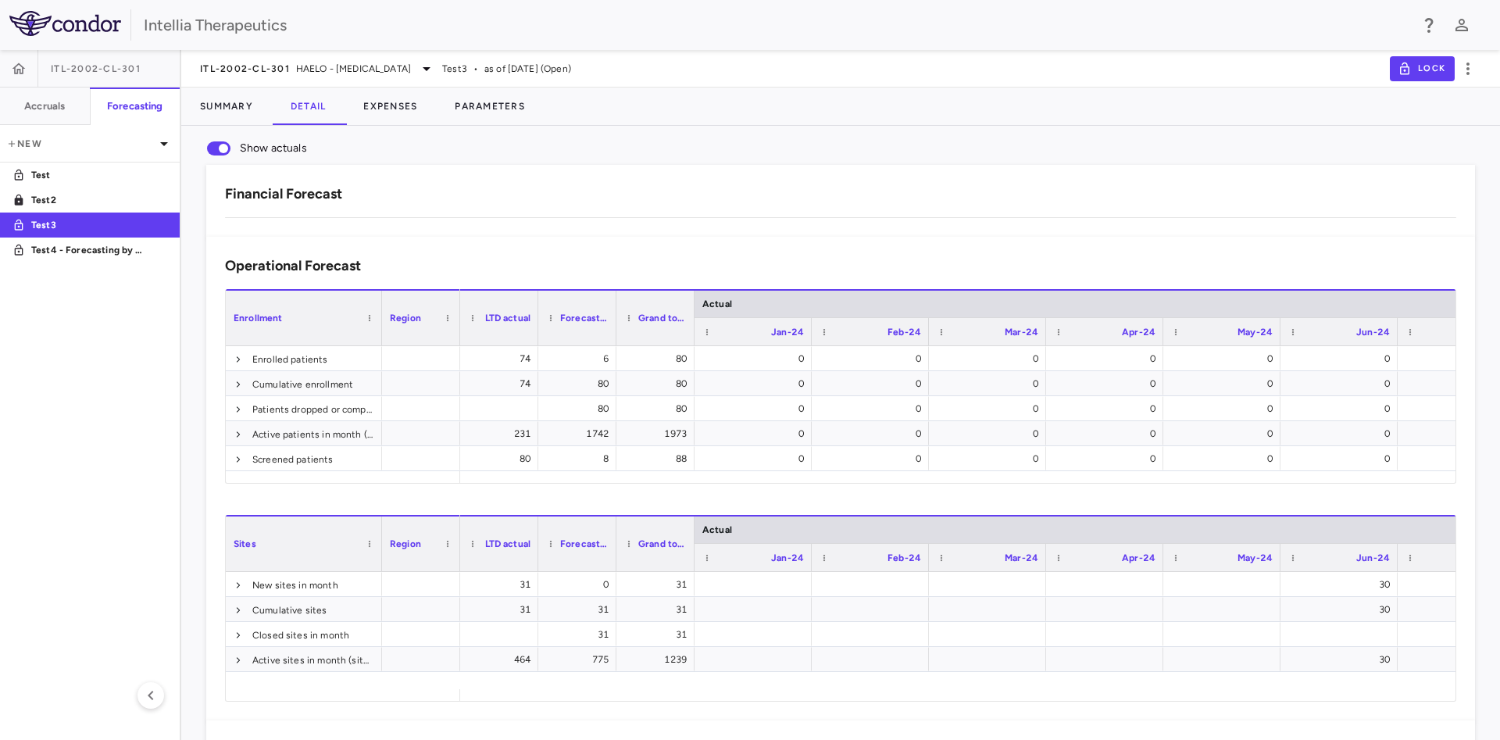
drag, startPoint x: 971, startPoint y: 1, endPoint x: 734, endPoint y: 153, distance: 281.5
click at [734, 165] on div "Financial Forecast Drag here to set column labels PO # Vendor Cost category" at bounding box center [840, 201] width 1269 height 72
click at [402, 104] on button "Expenses" at bounding box center [390, 107] width 91 height 38
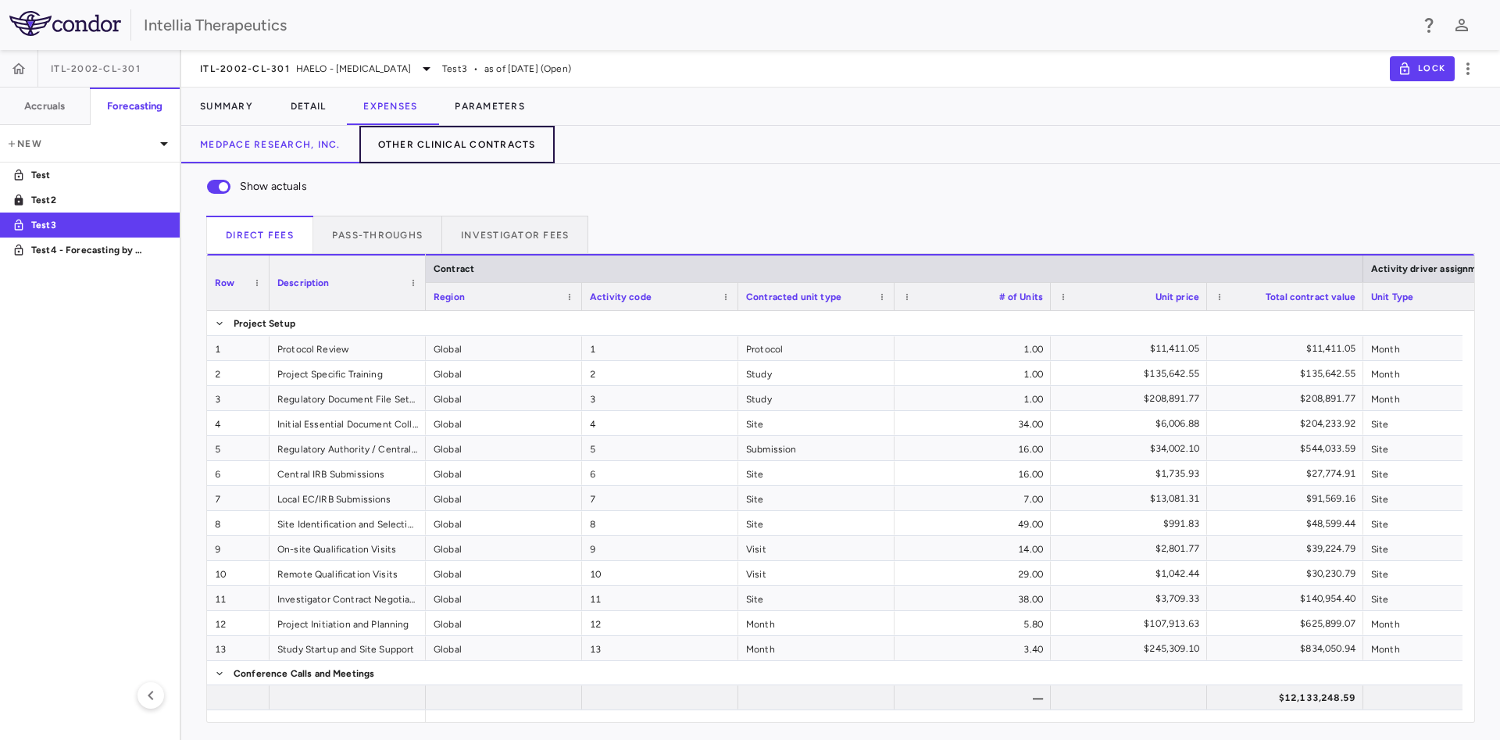
click at [457, 151] on button "Other Clinical Contracts" at bounding box center [456, 145] width 195 height 38
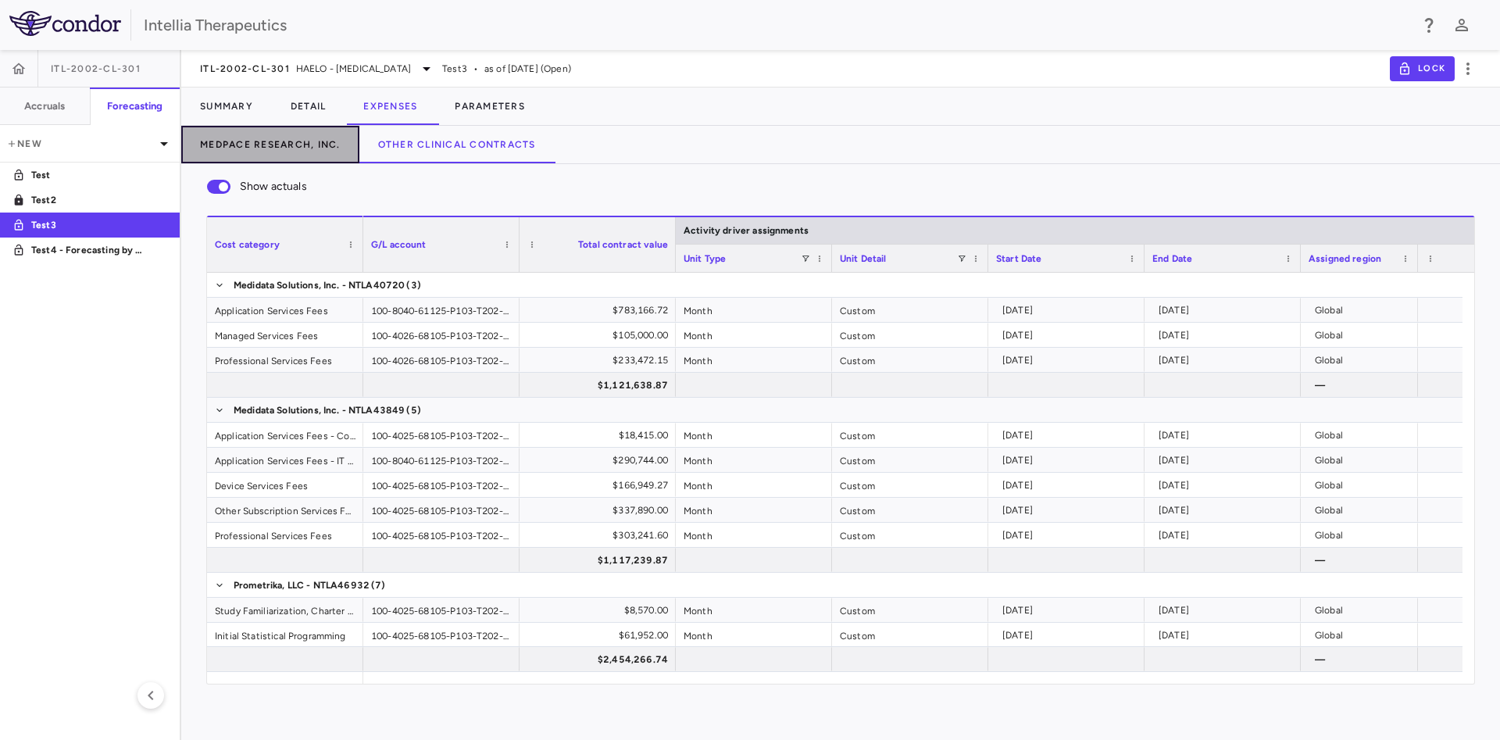
click at [323, 148] on button "Medpace Research, Inc." at bounding box center [270, 145] width 178 height 38
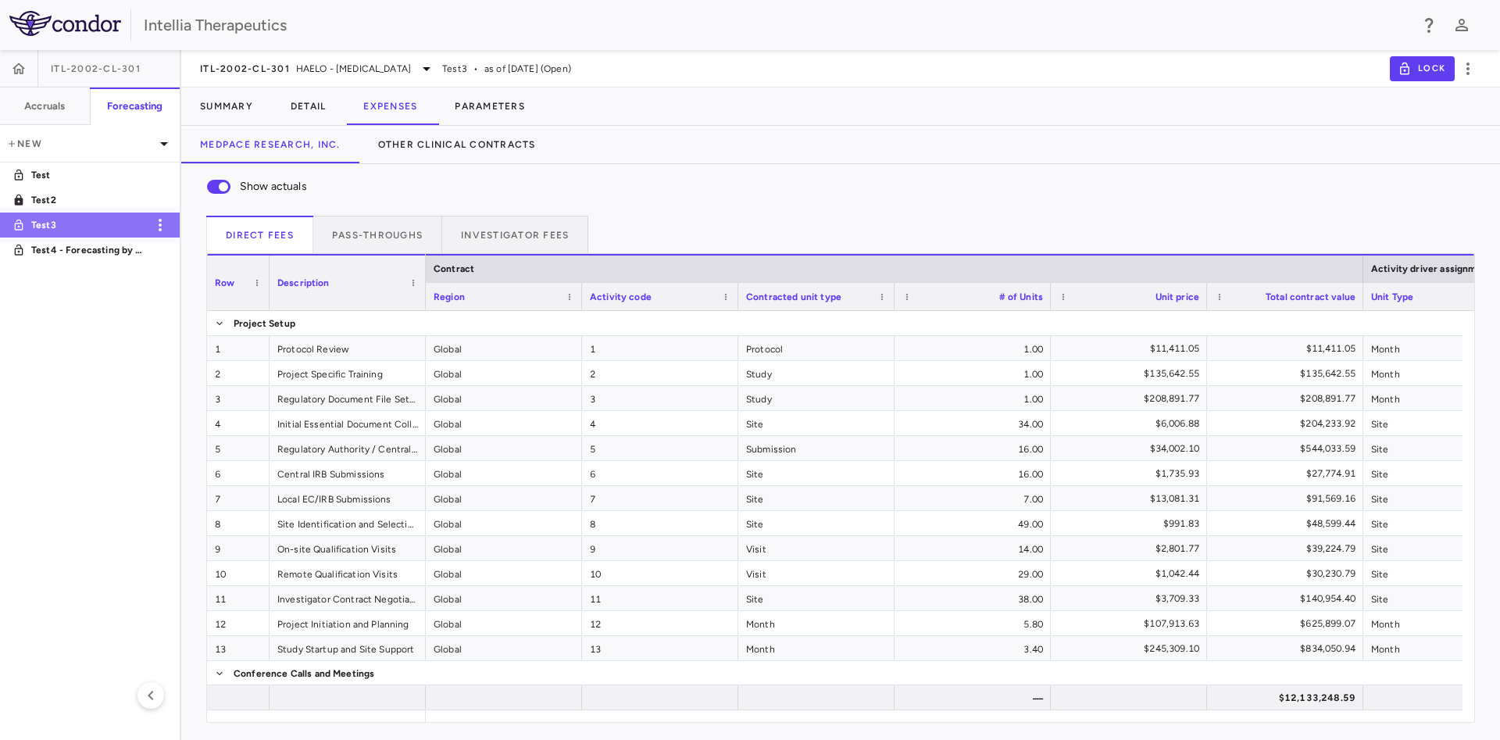
click at [71, 208] on link "Test3" at bounding box center [90, 225] width 180 height 36
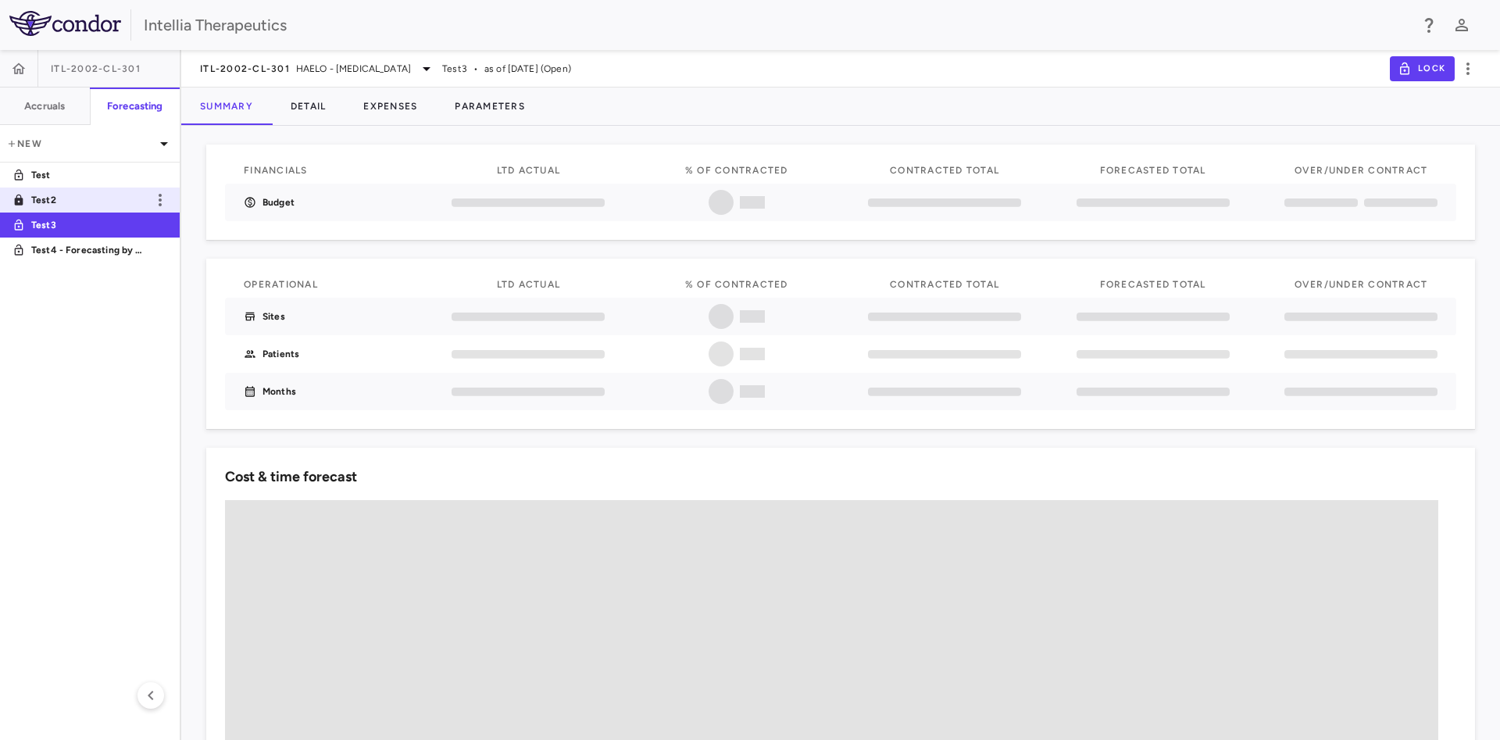
click at [77, 200] on p "Test2" at bounding box center [89, 200] width 116 height 14
click at [64, 221] on p "Test3" at bounding box center [89, 225] width 116 height 14
click at [403, 109] on button "Expenses" at bounding box center [390, 107] width 91 height 38
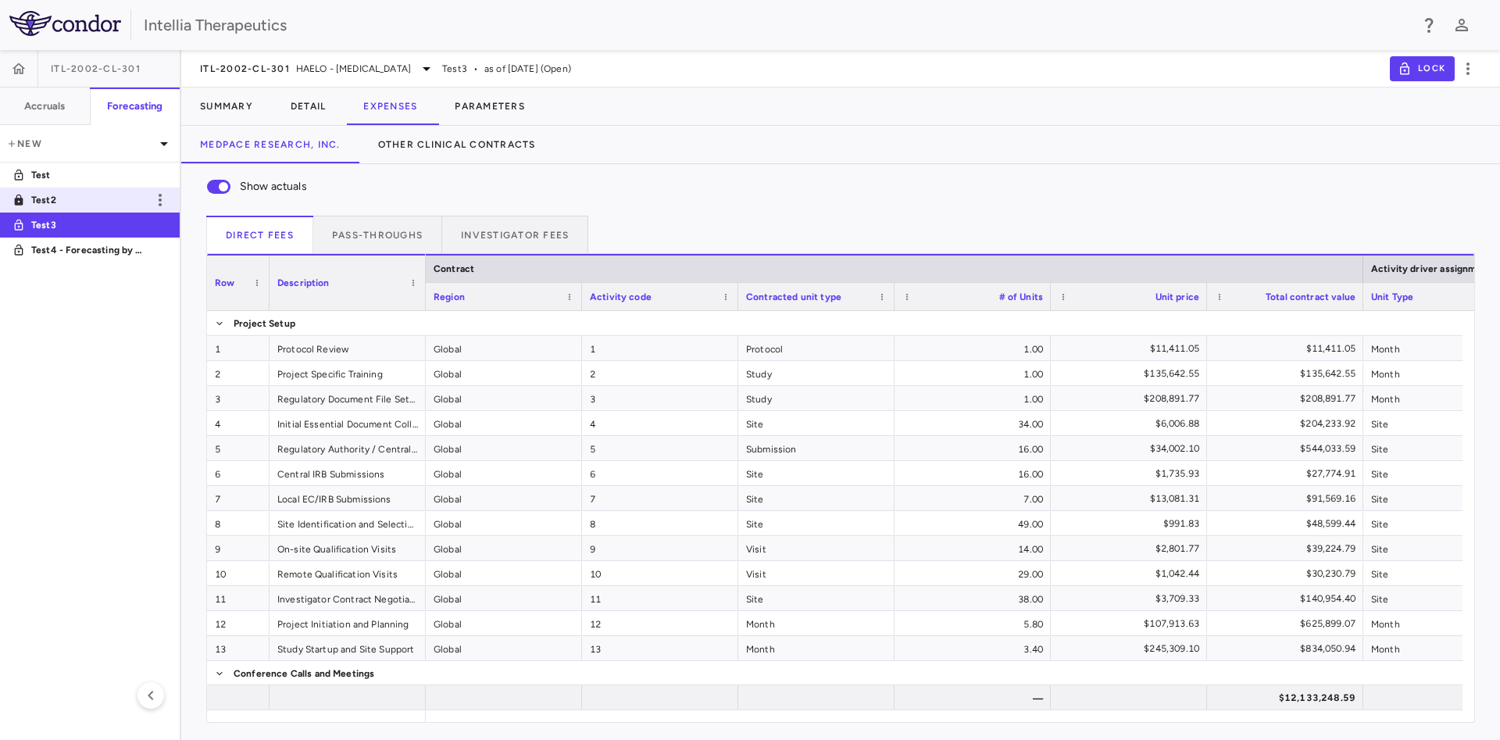
click at [91, 193] on p "Test2" at bounding box center [89, 200] width 116 height 14
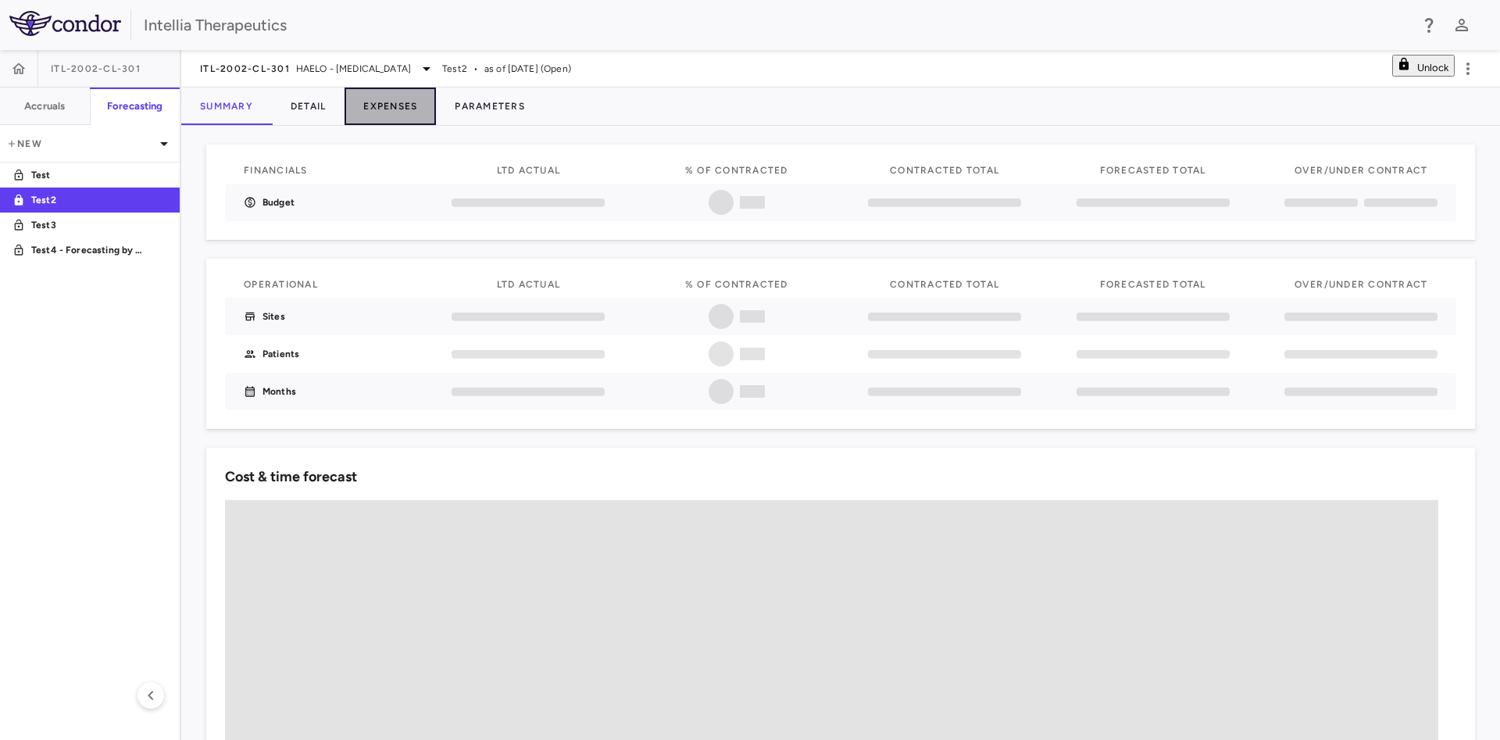
click at [409, 113] on button "Expenses" at bounding box center [390, 107] width 91 height 38
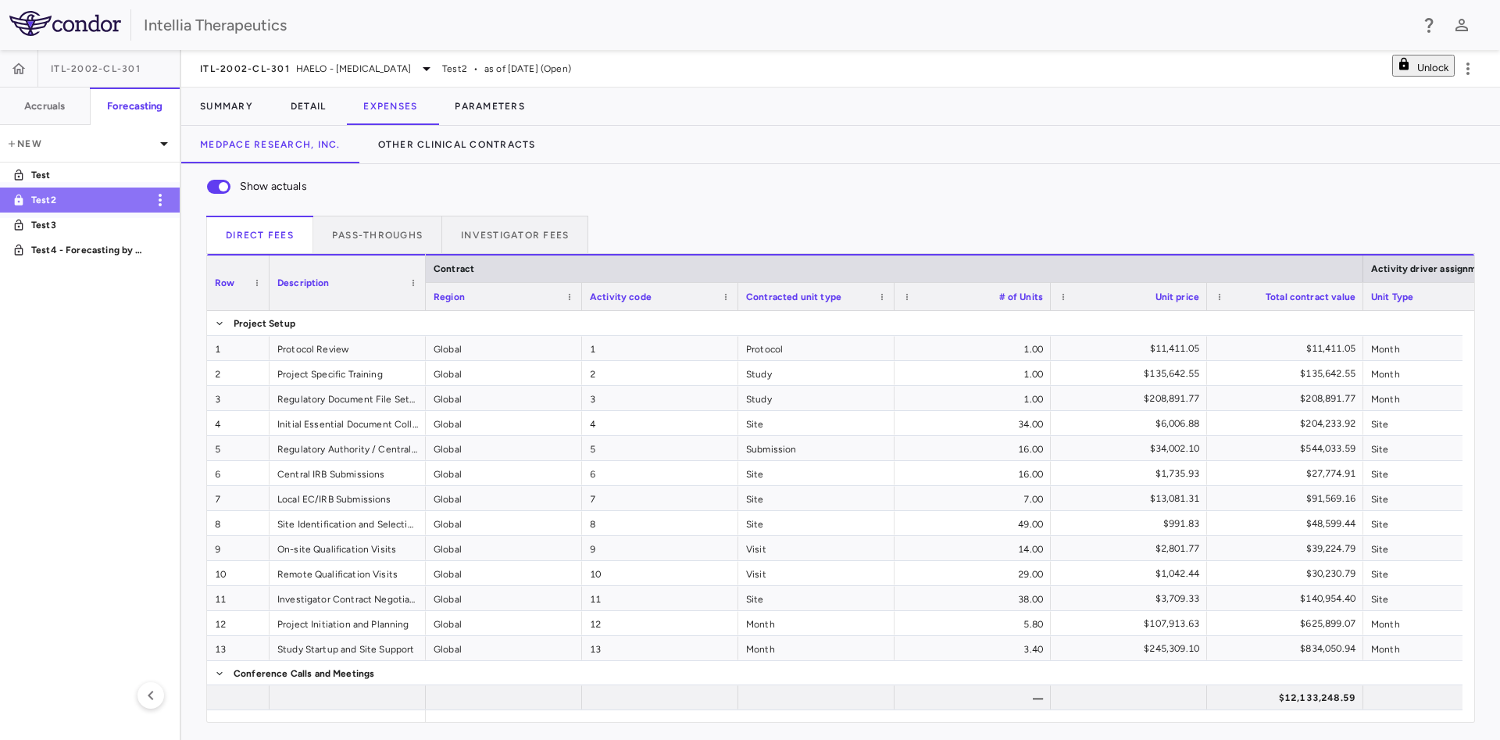
click at [70, 184] on link "Test2" at bounding box center [90, 200] width 180 height 36
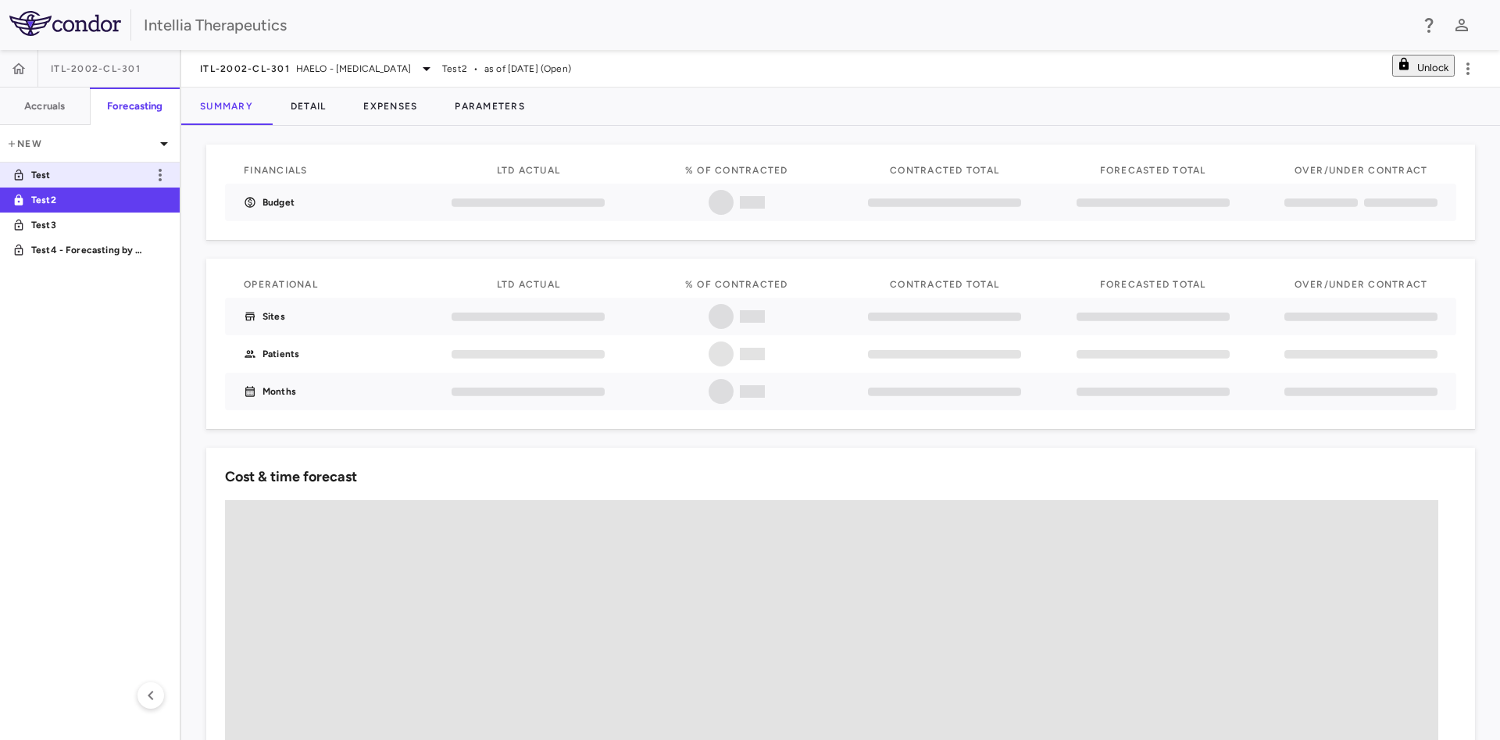
click at [74, 159] on link "Test" at bounding box center [90, 175] width 180 height 36
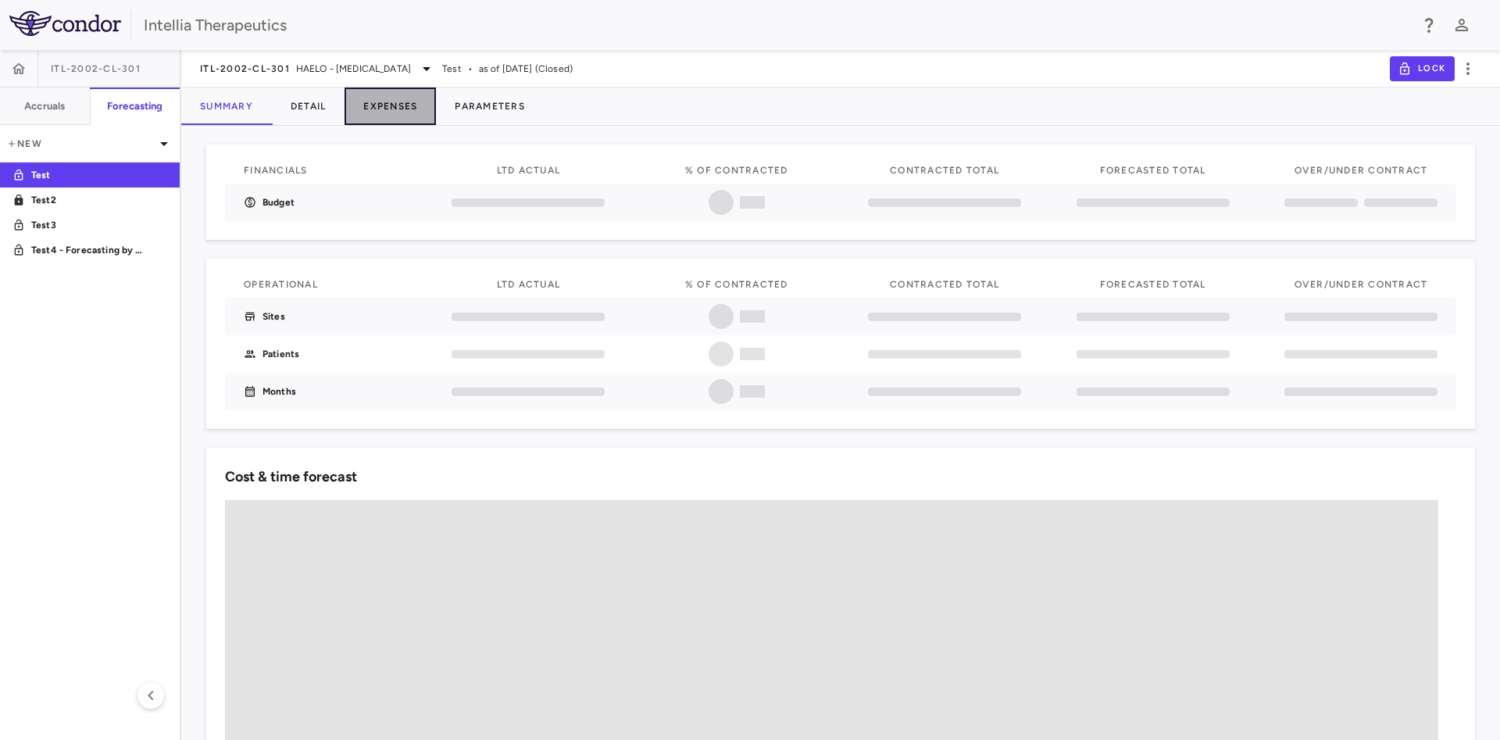
click at [433, 109] on button "Expenses" at bounding box center [390, 107] width 91 height 38
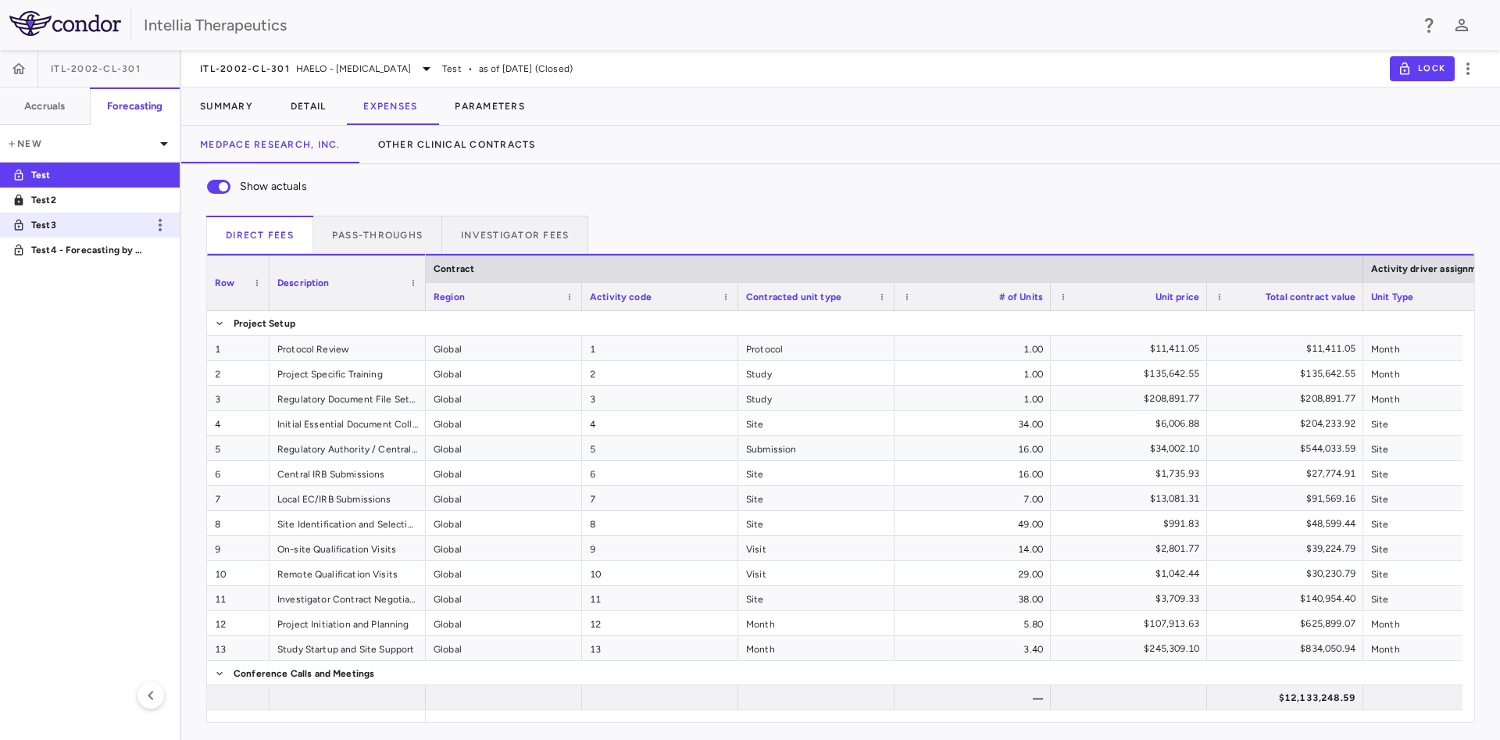
click at [45, 222] on p "Test3" at bounding box center [89, 225] width 116 height 14
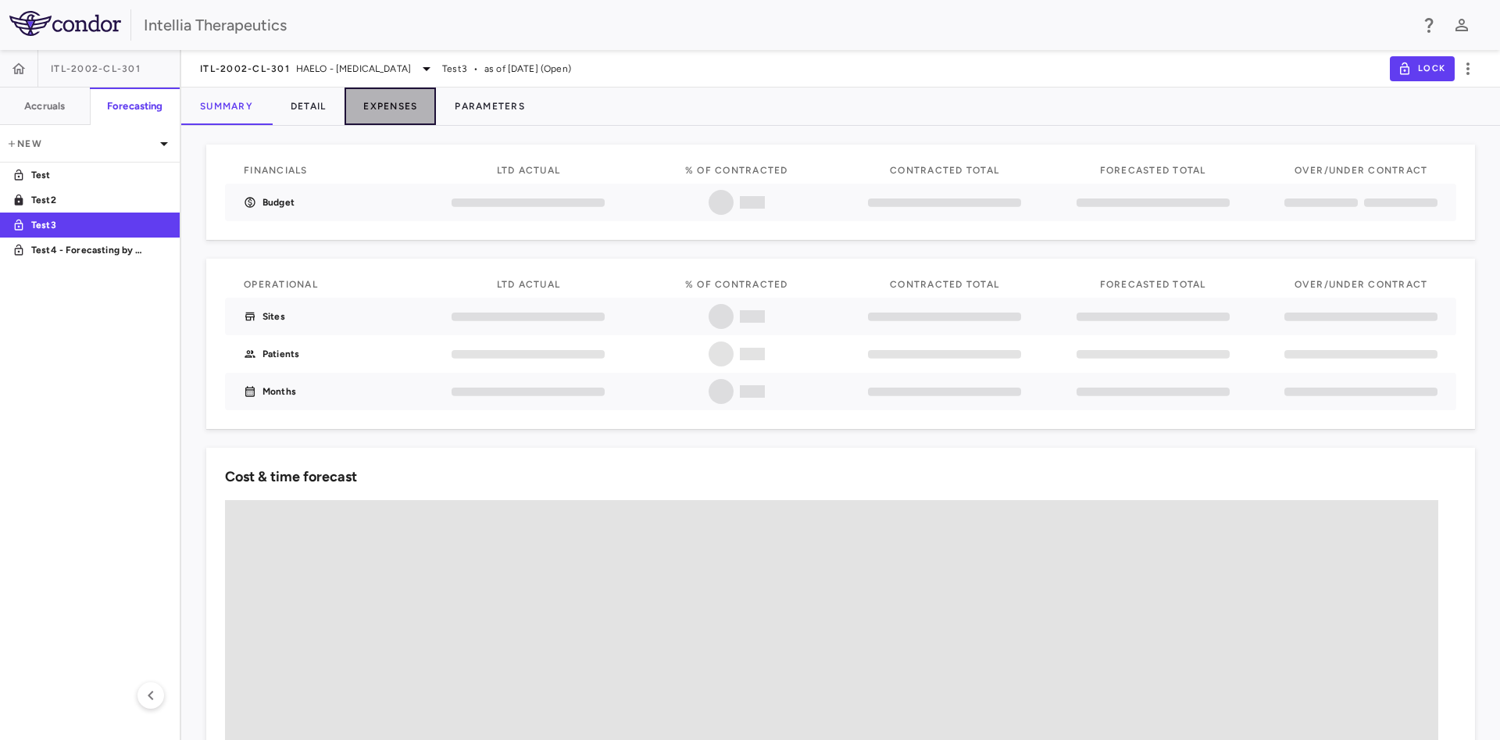
click at [401, 98] on button "Expenses" at bounding box center [390, 107] width 91 height 38
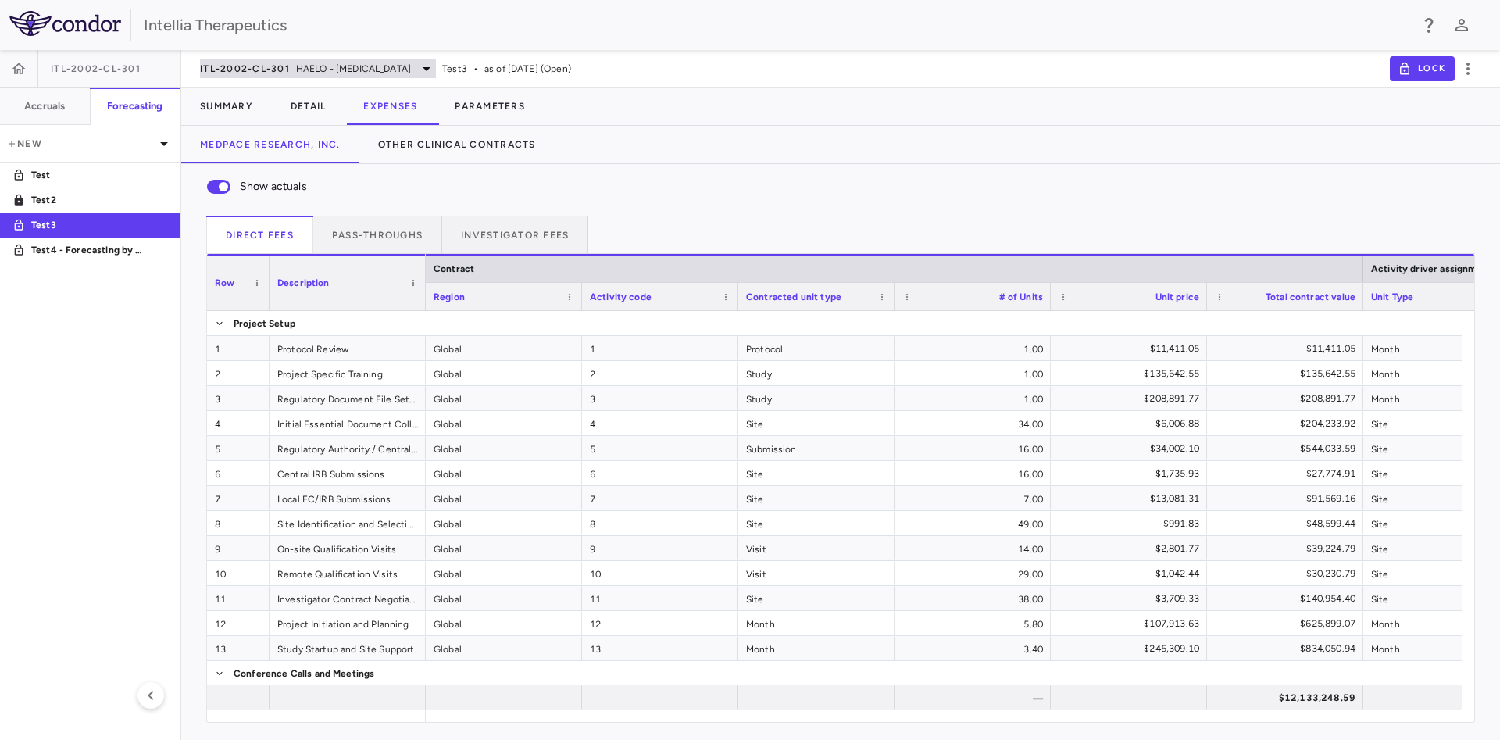
click at [363, 73] on span "HAELO - [MEDICAL_DATA]" at bounding box center [353, 69] width 115 height 14
click at [19, 711] on icon at bounding box center [9, 749] width 19 height 19
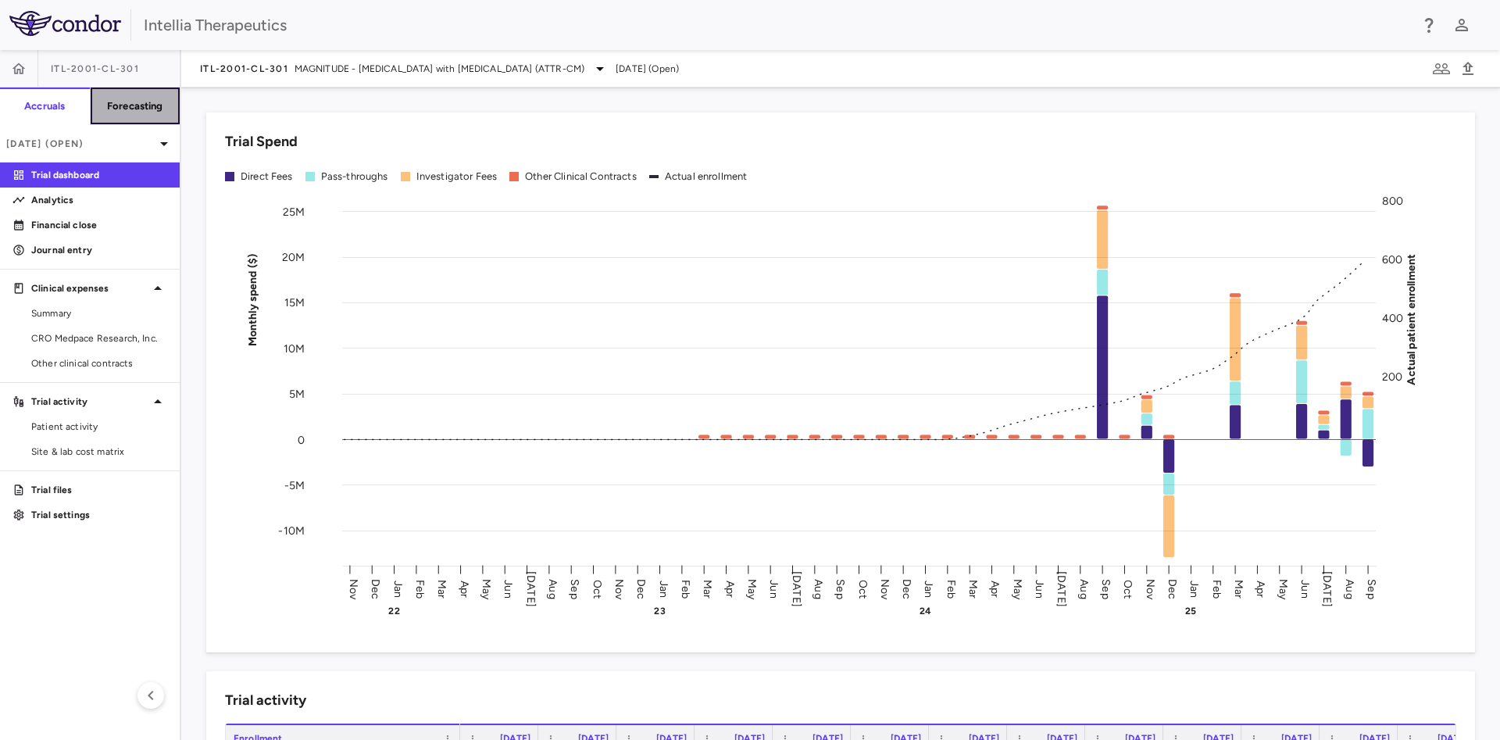
click at [168, 117] on button "Forecasting" at bounding box center [135, 107] width 91 height 38
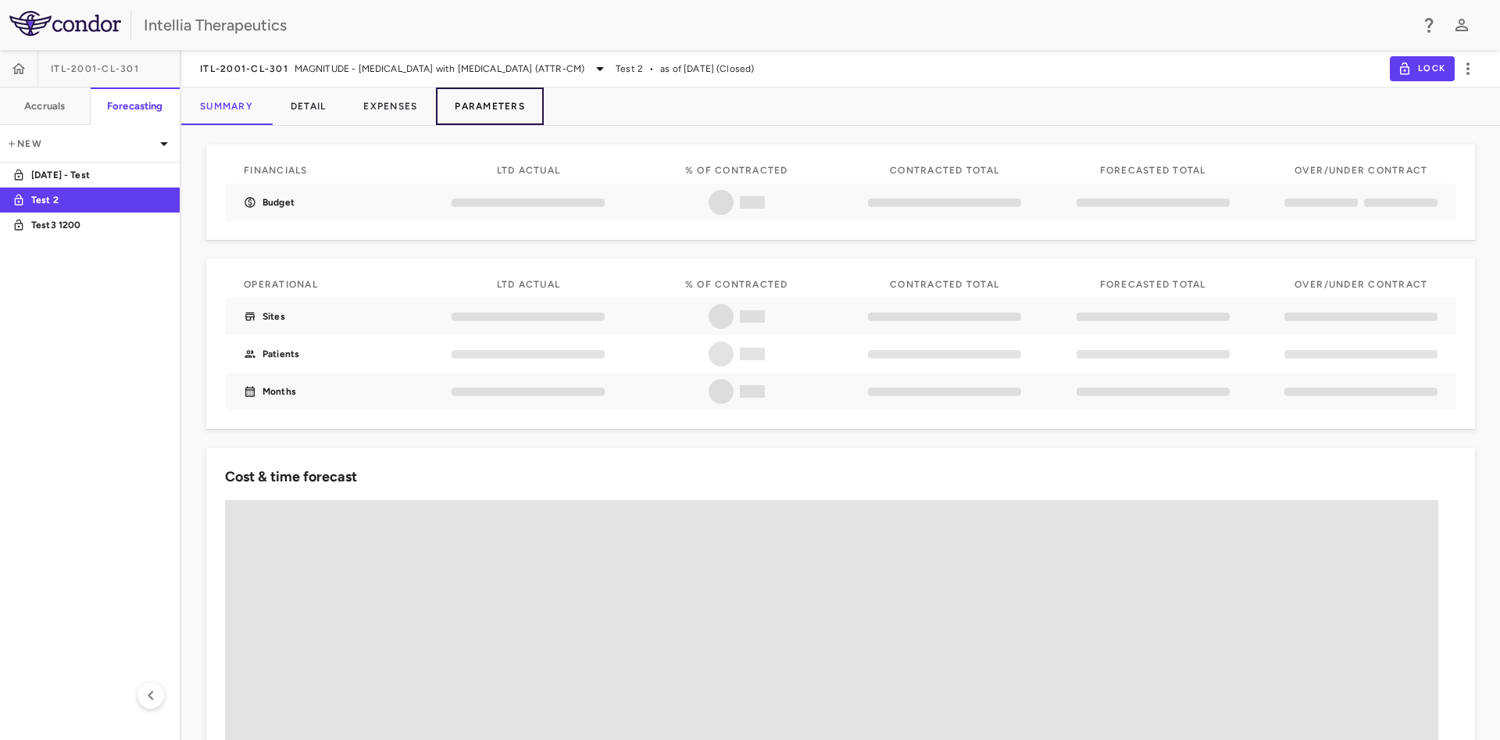
click at [480, 113] on button "Parameters" at bounding box center [490, 107] width 108 height 38
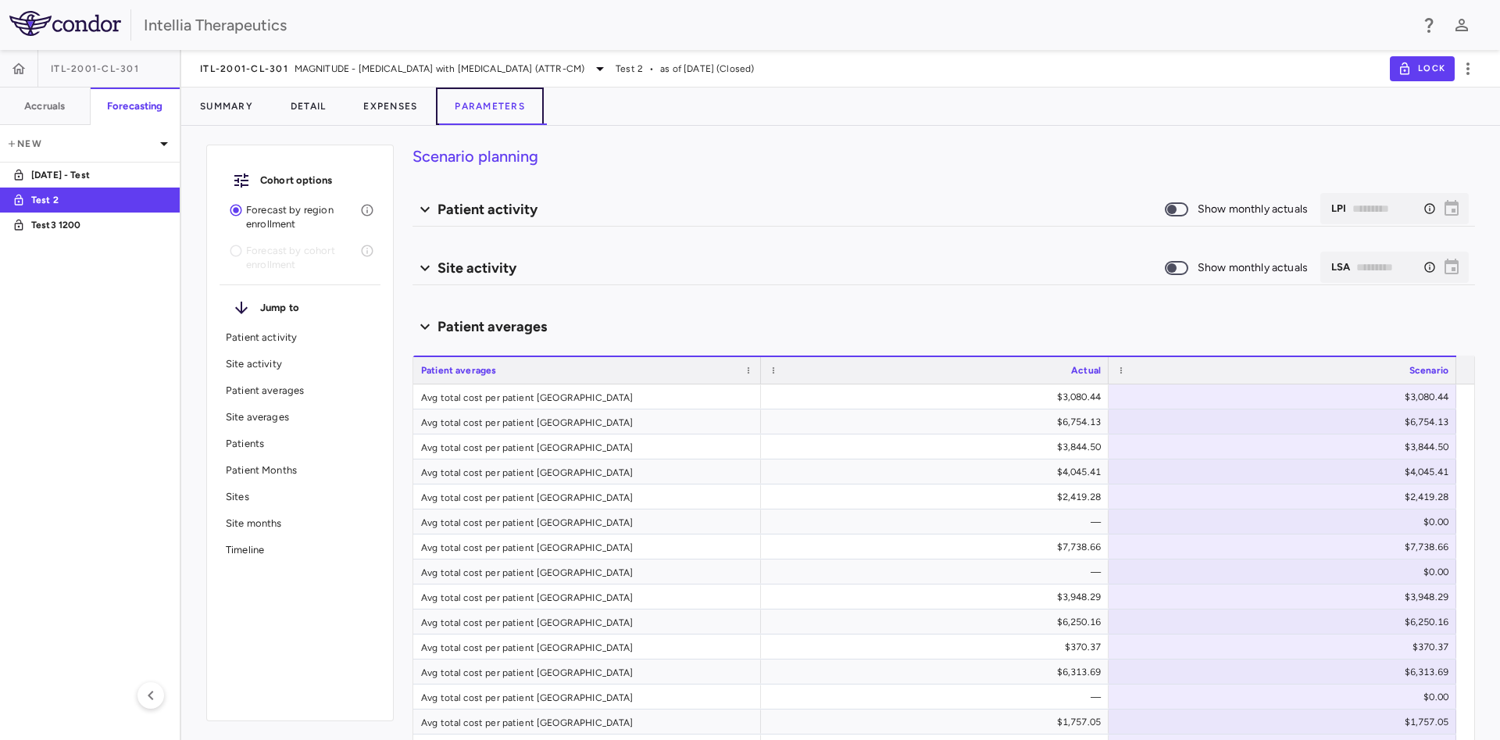
type input "********"
